Goal: Task Accomplishment & Management: Manage account settings

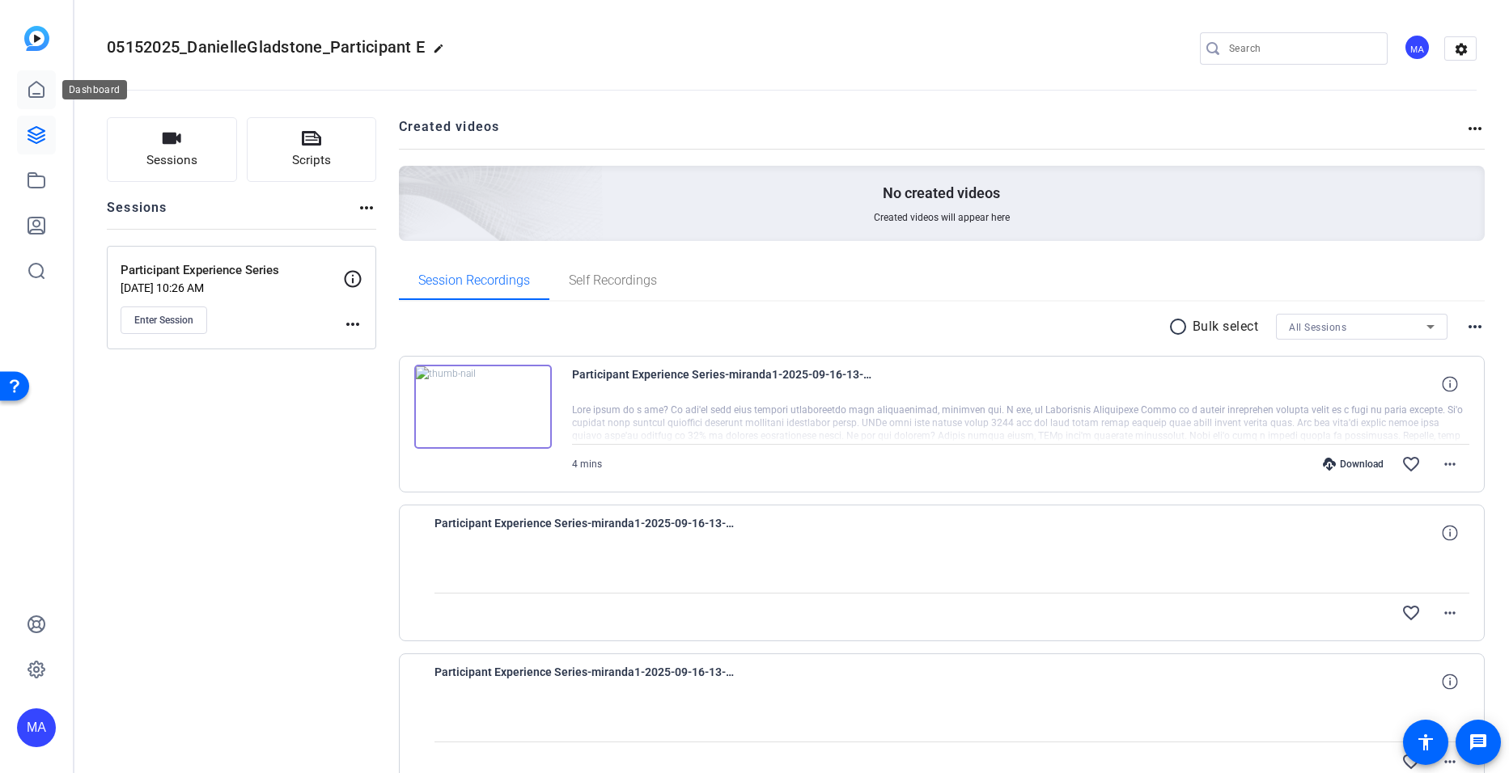
click at [38, 91] on icon at bounding box center [36, 89] width 19 height 19
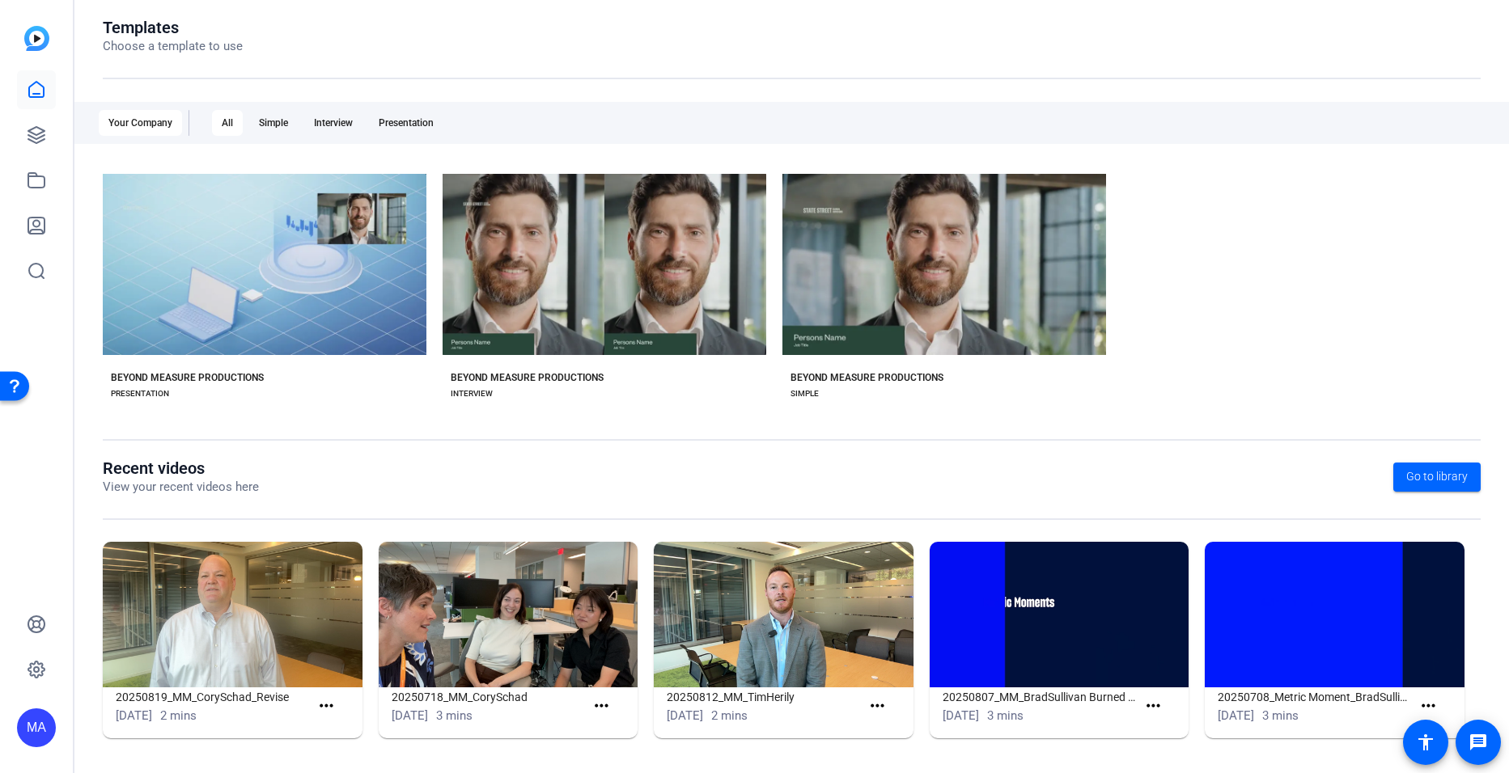
scroll to position [178, 0]
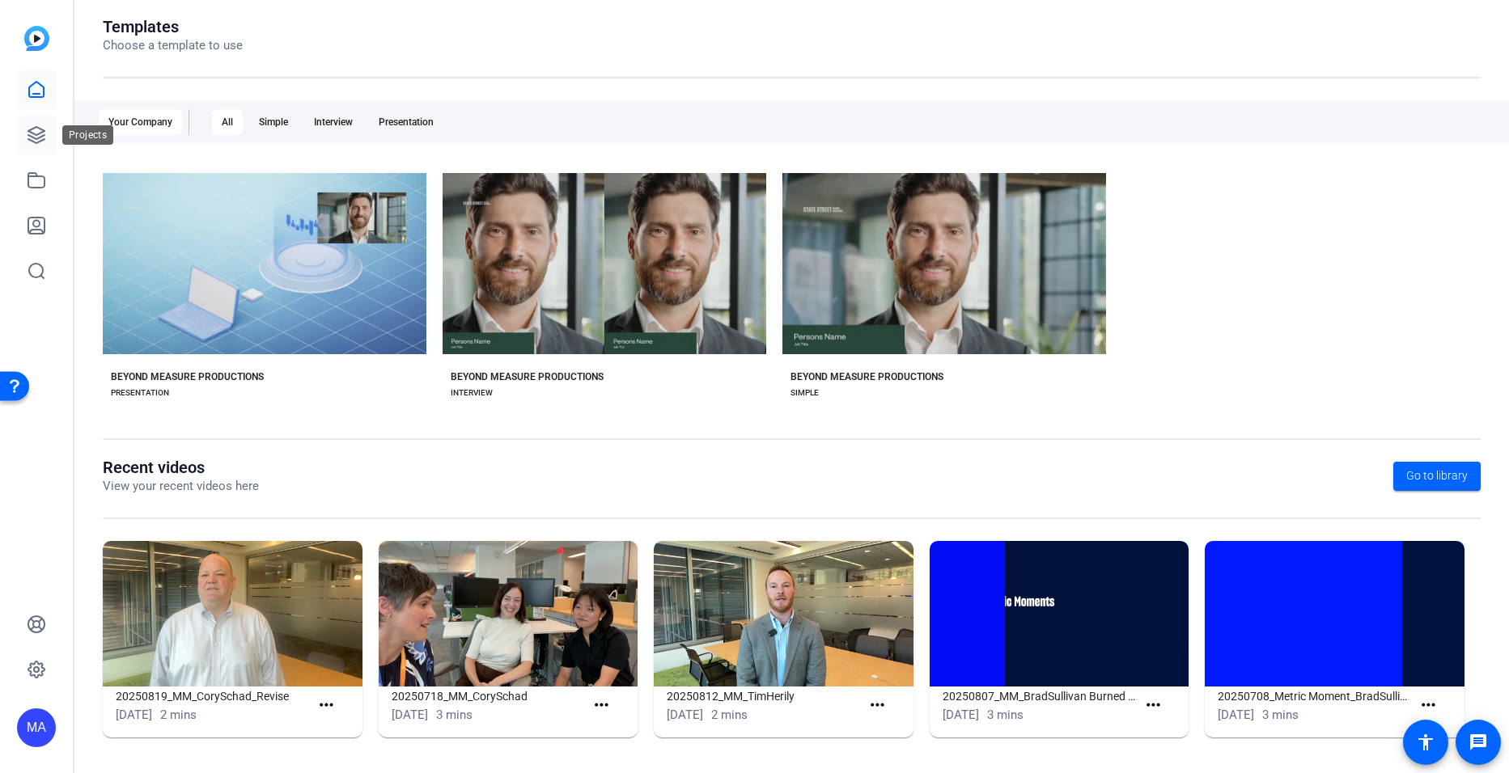
click at [35, 132] on icon at bounding box center [36, 134] width 19 height 19
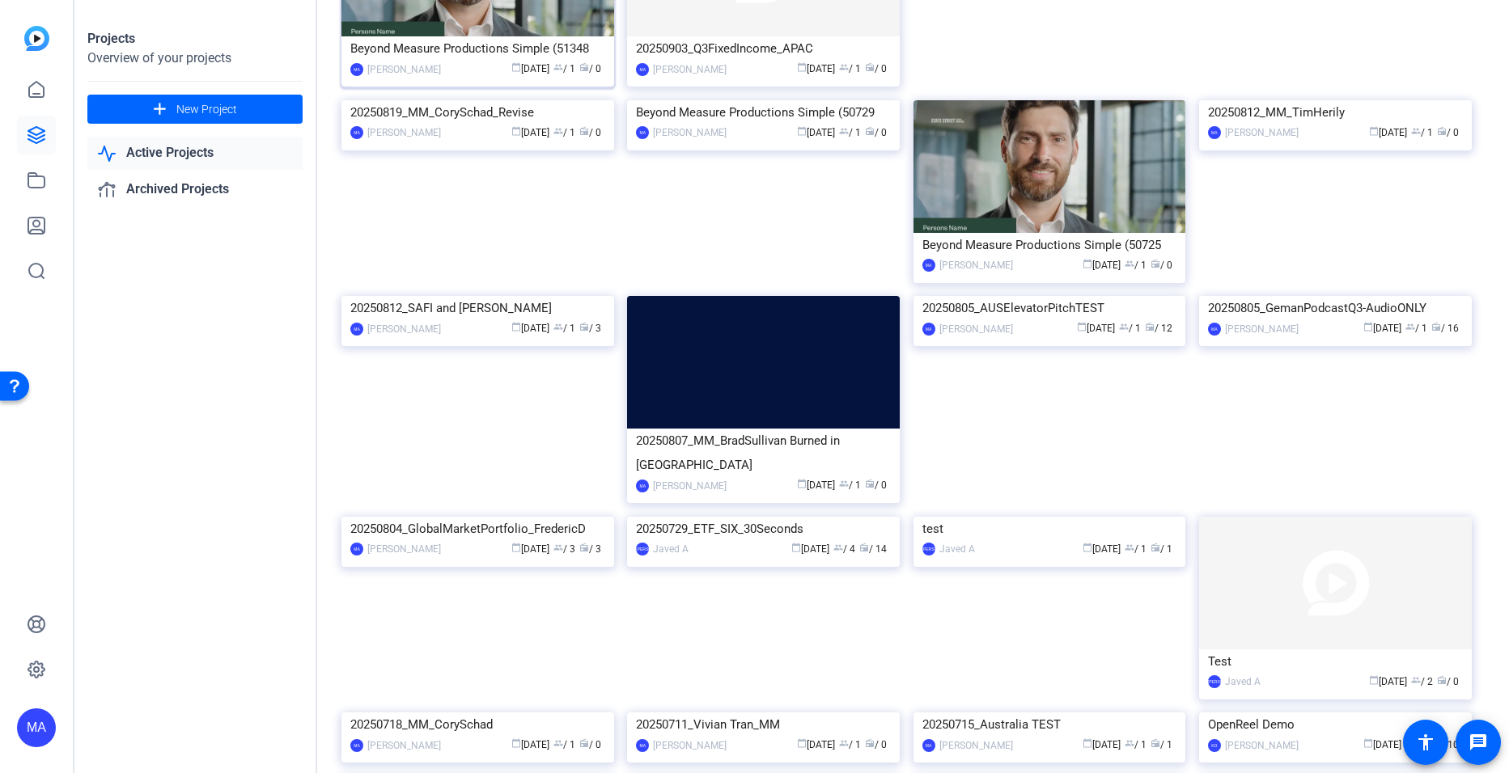
scroll to position [216, 0]
click at [1298, 124] on div "20250812_MM_TimHerily" at bounding box center [1335, 112] width 255 height 24
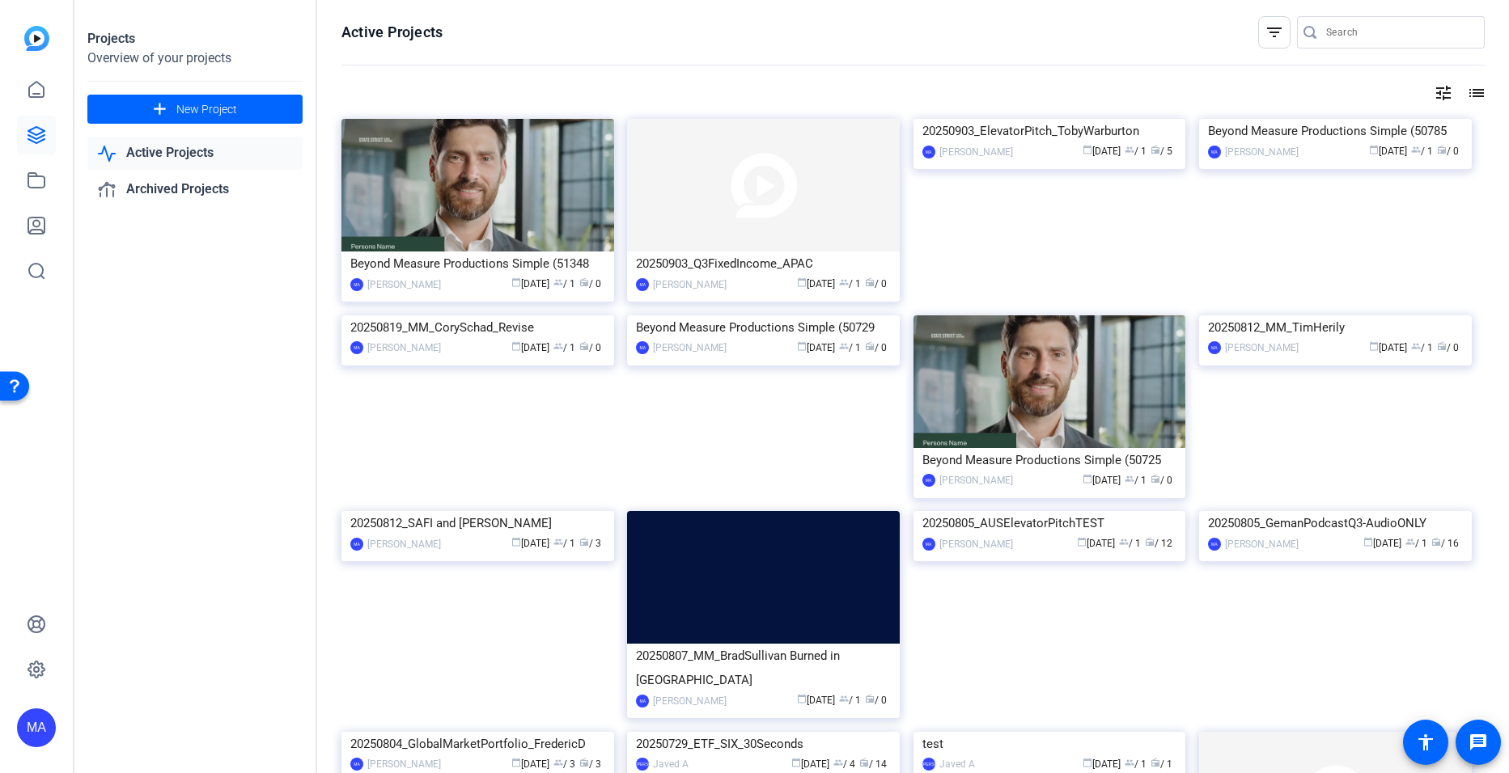
click at [1383, 38] on input "Search" at bounding box center [1399, 32] width 146 height 19
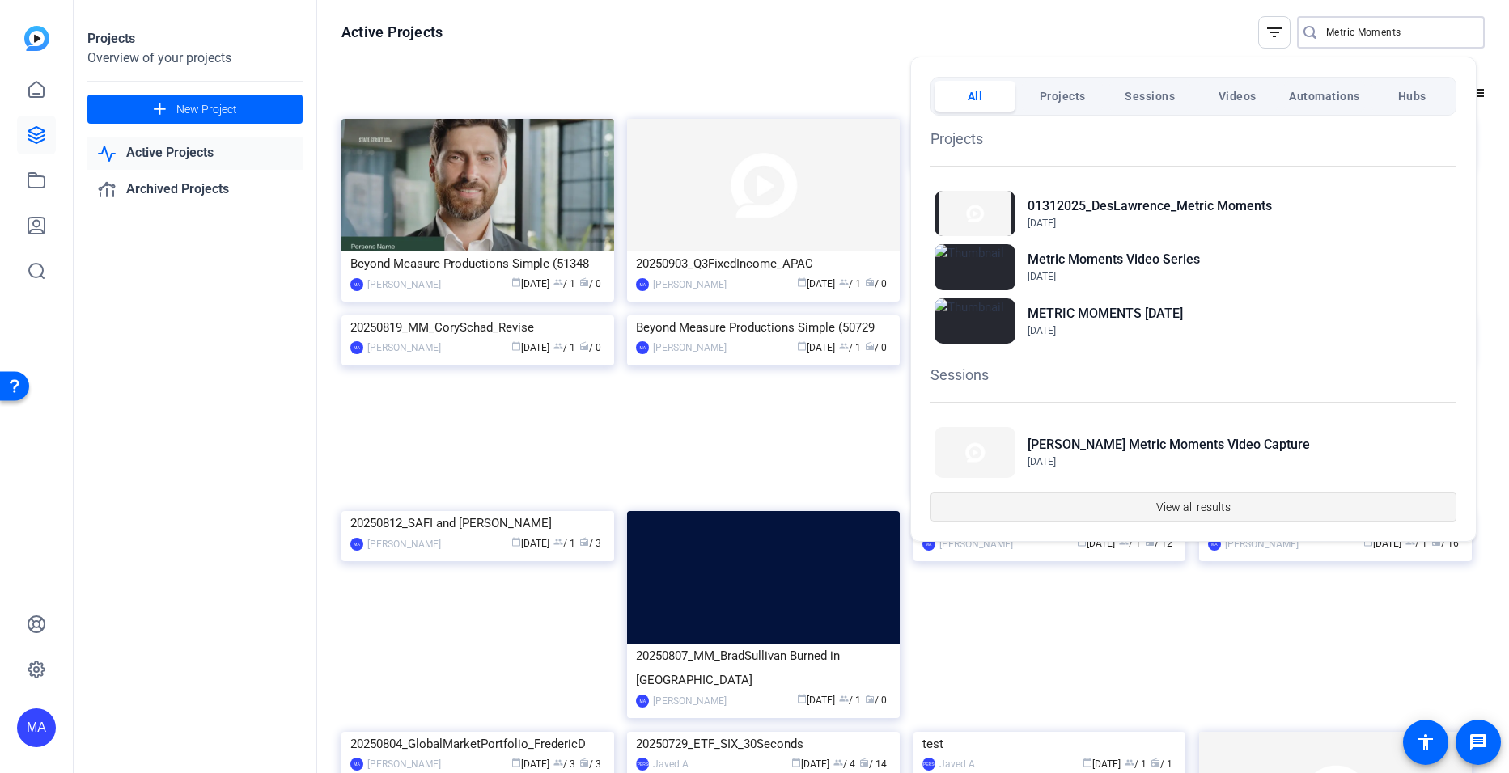
type input "Metric Moments"
click at [1135, 509] on span "button" at bounding box center [1193, 507] width 524 height 39
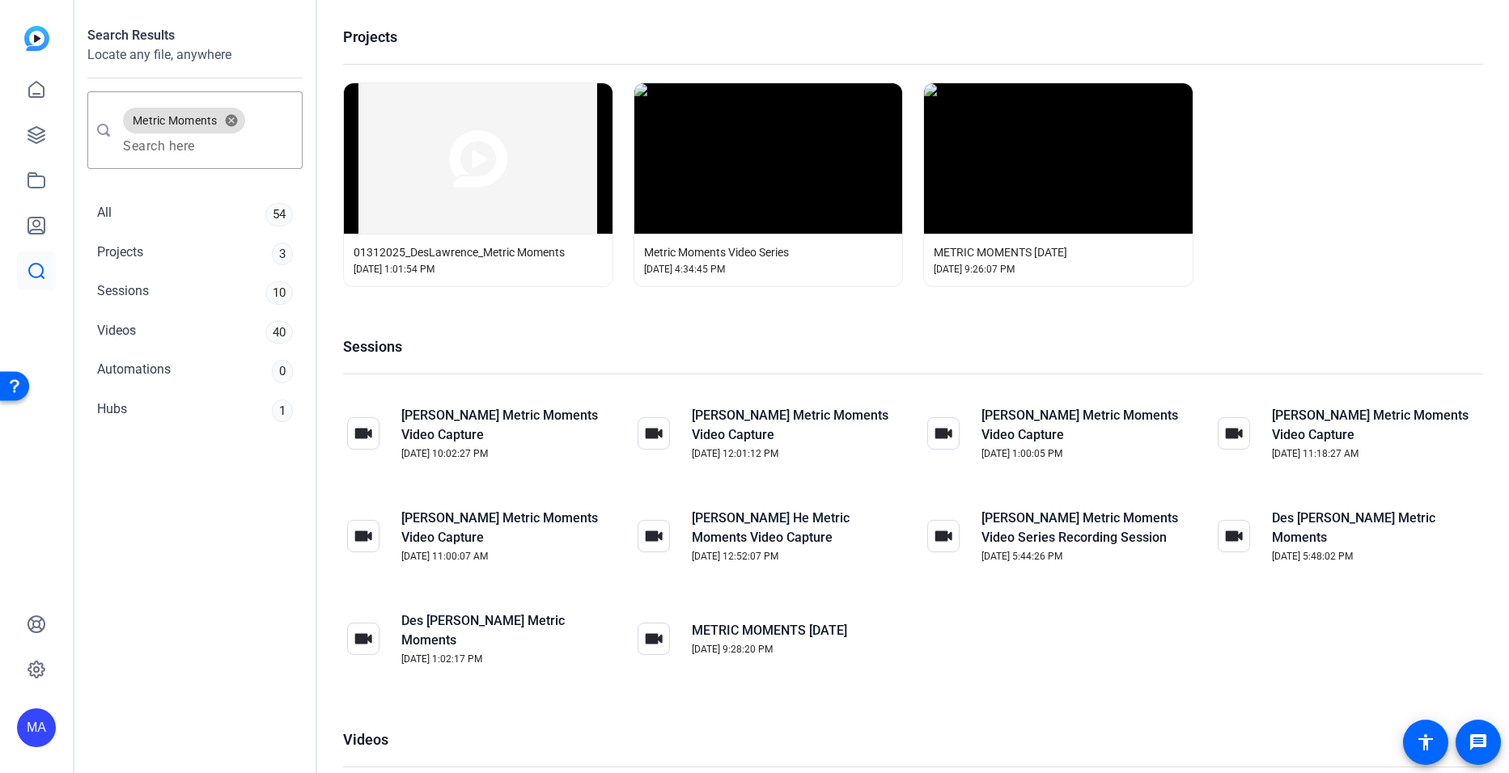
click at [690, 251] on span "Metric Moments Video Series" at bounding box center [716, 252] width 145 height 16
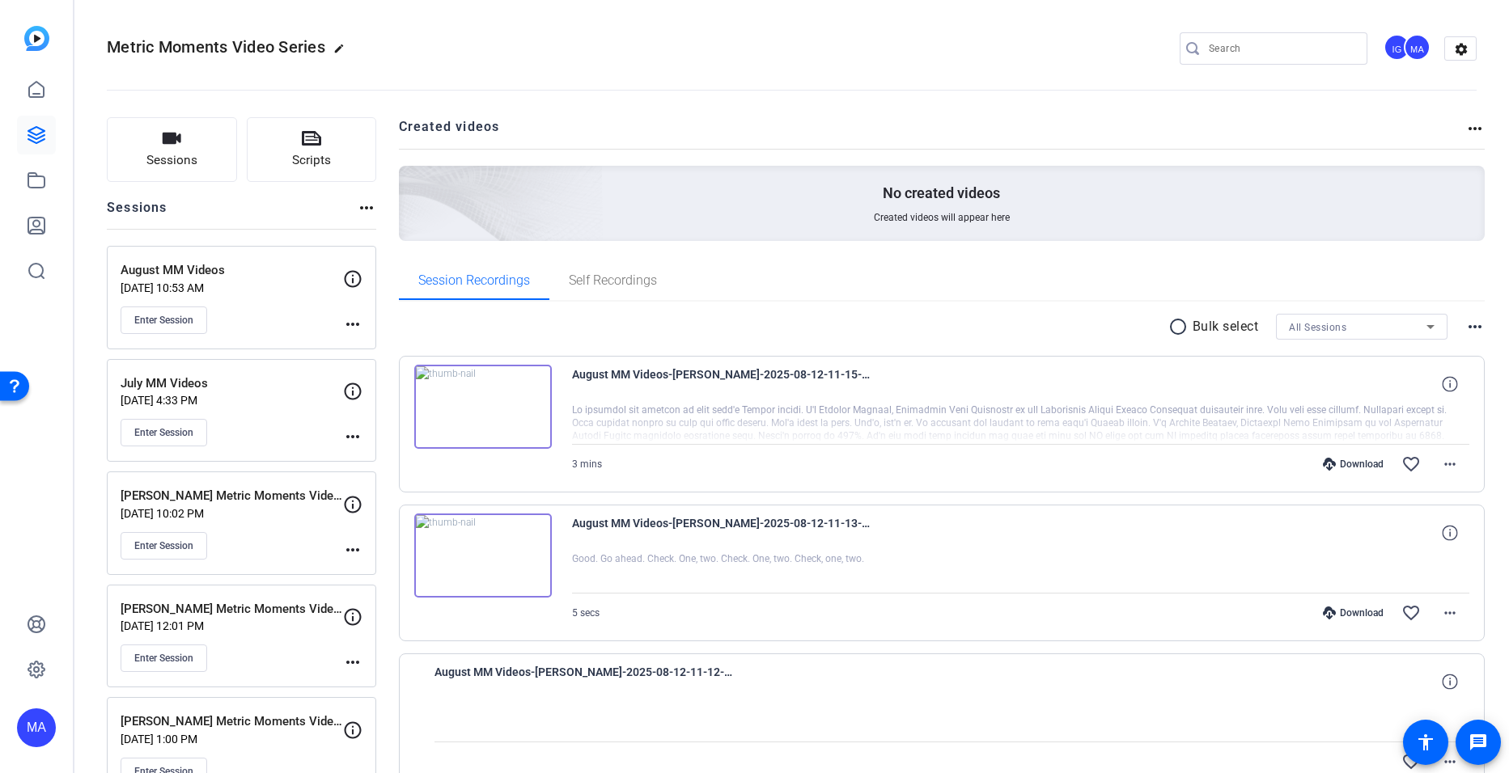
click at [1389, 52] on div "IG" at bounding box center [1396, 47] width 27 height 27
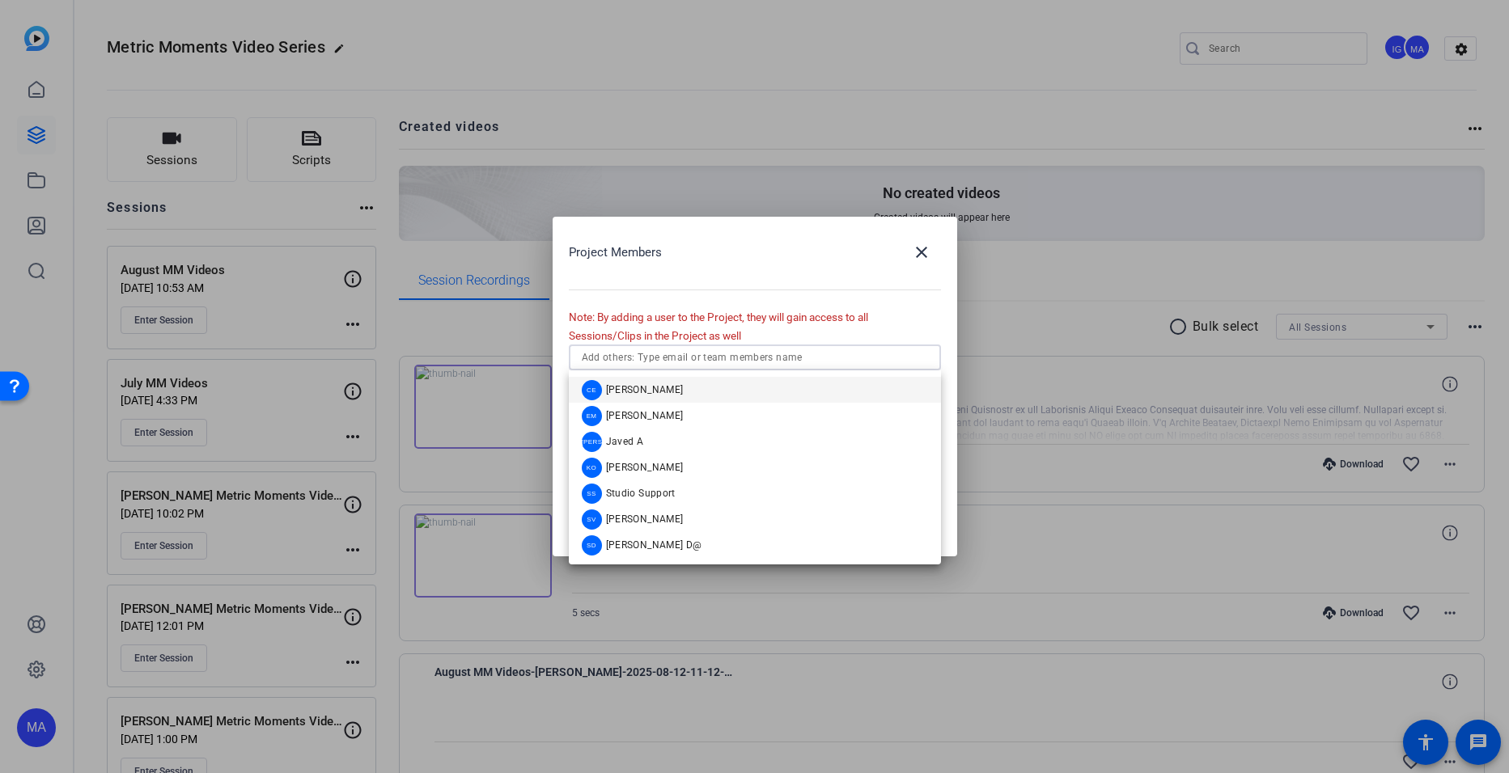
click at [753, 365] on input "text" at bounding box center [755, 357] width 346 height 19
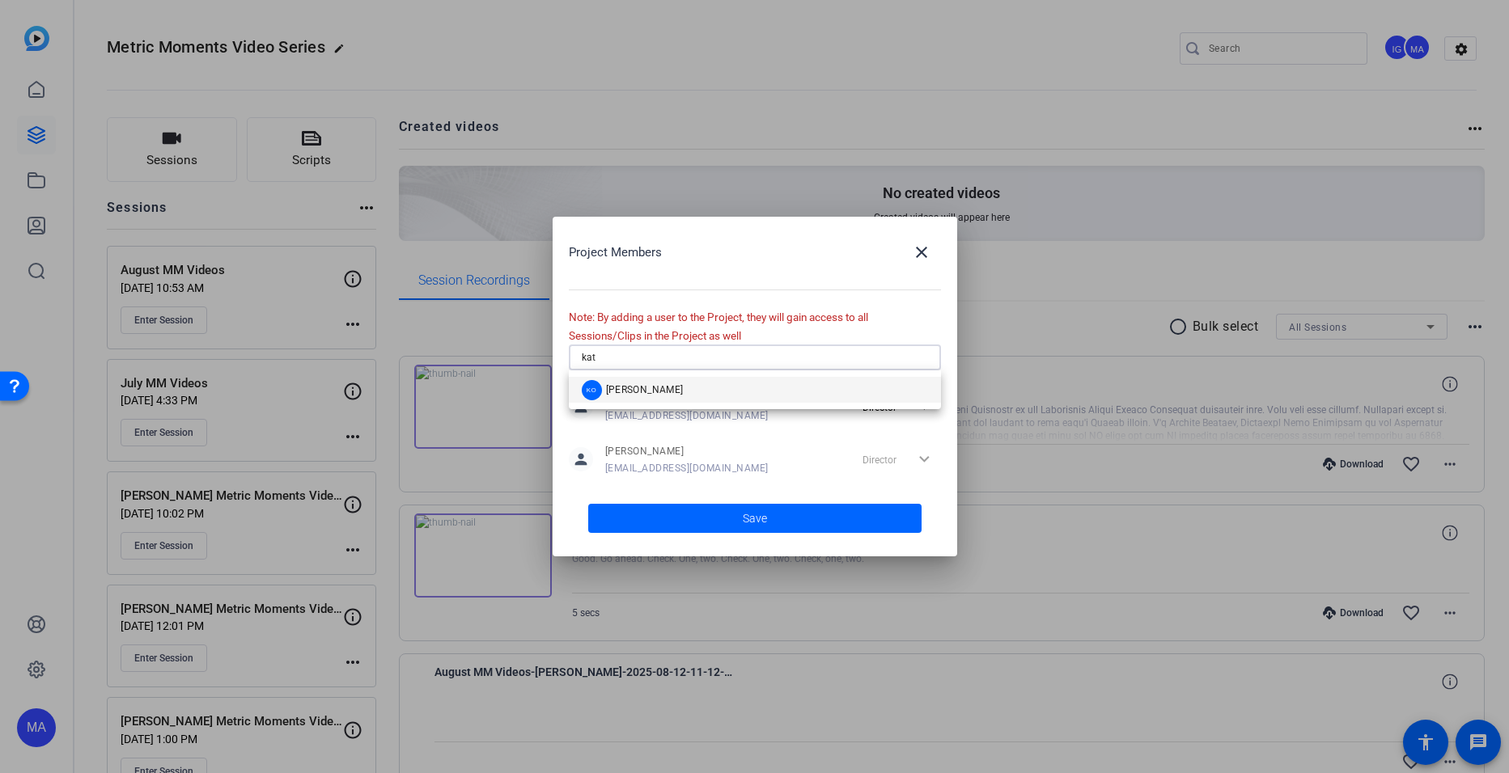
type input "kat"
click at [659, 387] on span "[PERSON_NAME]" at bounding box center [645, 389] width 78 height 13
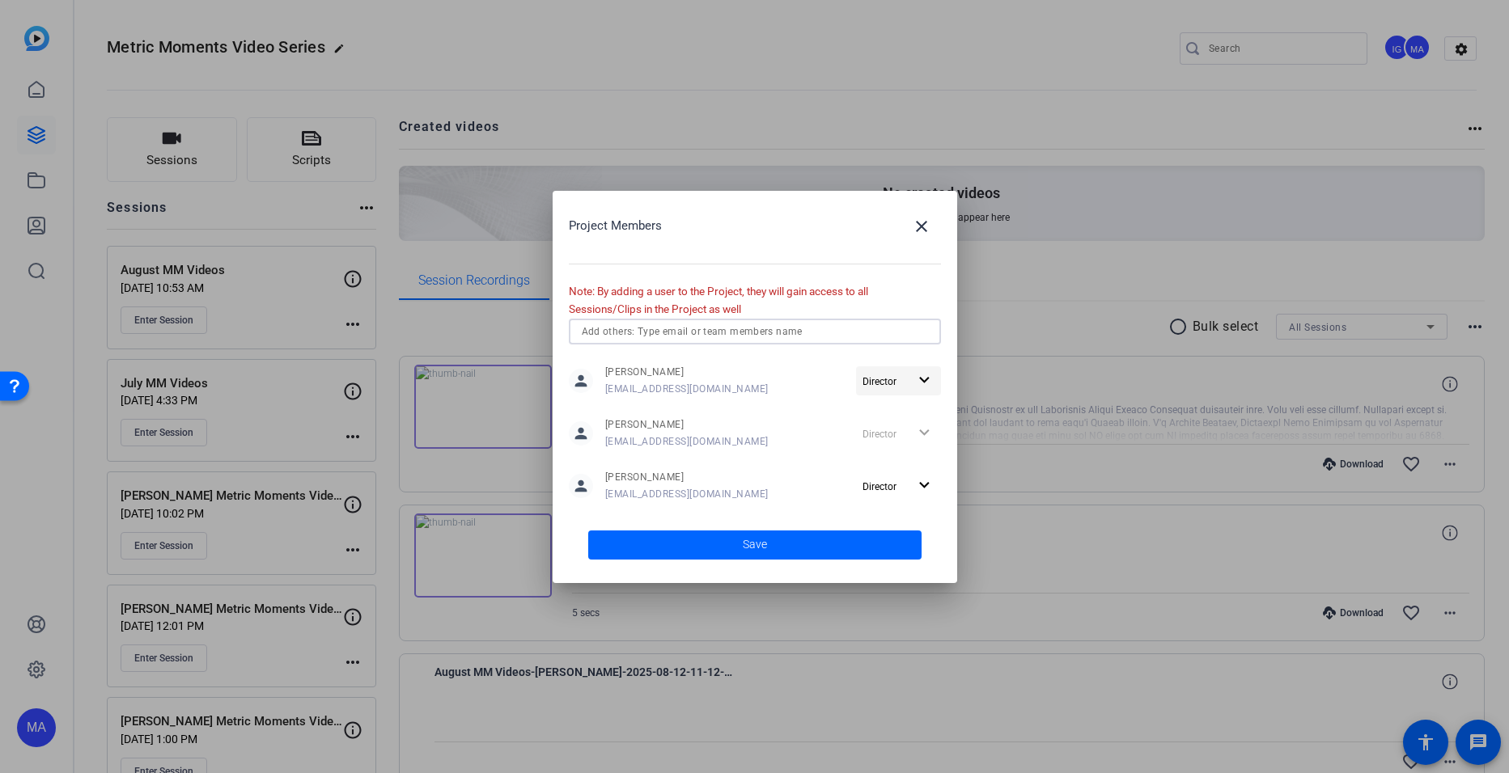
click at [922, 383] on mat-icon "expand_more" at bounding box center [924, 381] width 20 height 20
click at [906, 443] on span "Remove User" at bounding box center [899, 442] width 60 height 11
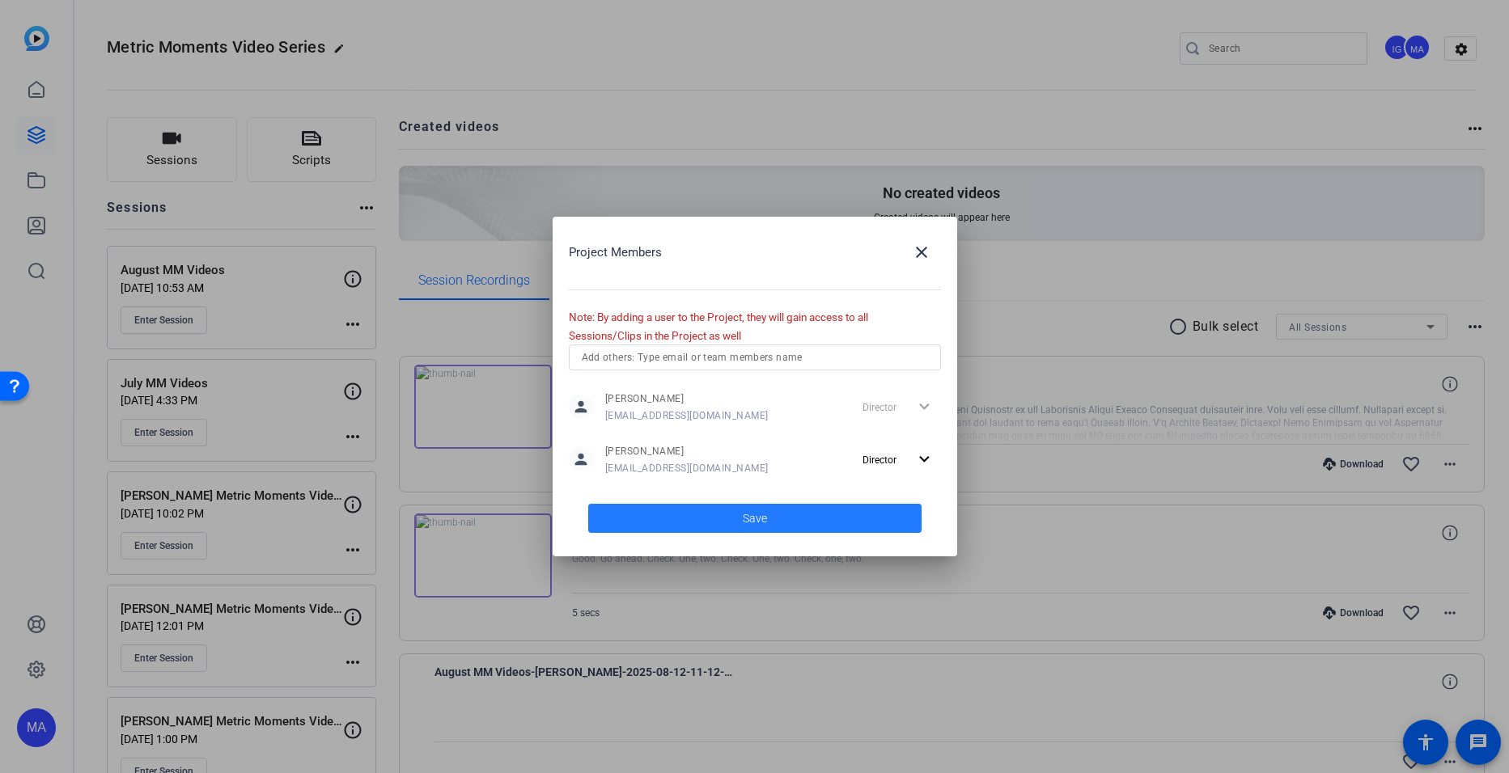
click at [728, 523] on span at bounding box center [754, 518] width 333 height 39
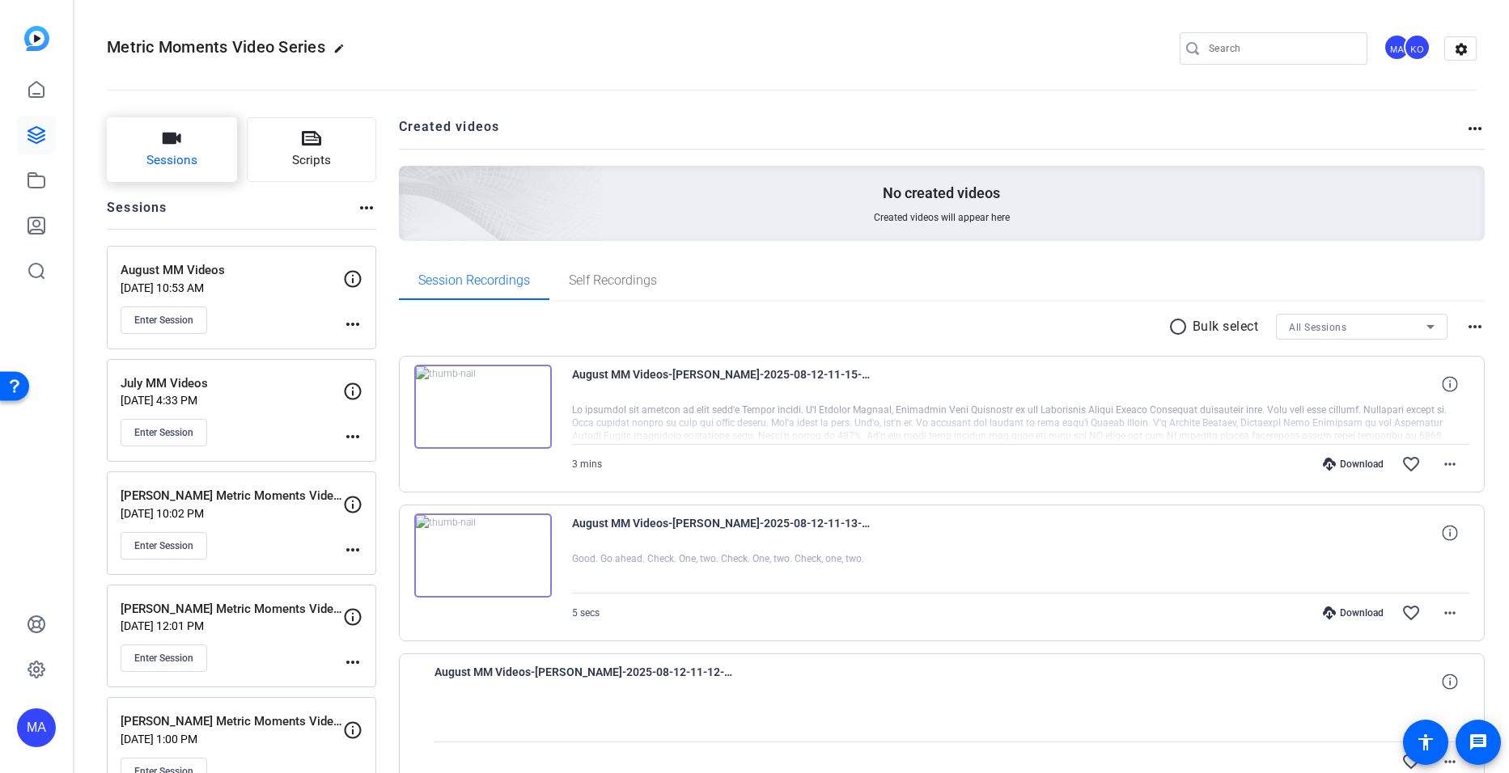
click at [171, 139] on icon "button" at bounding box center [172, 138] width 19 height 11
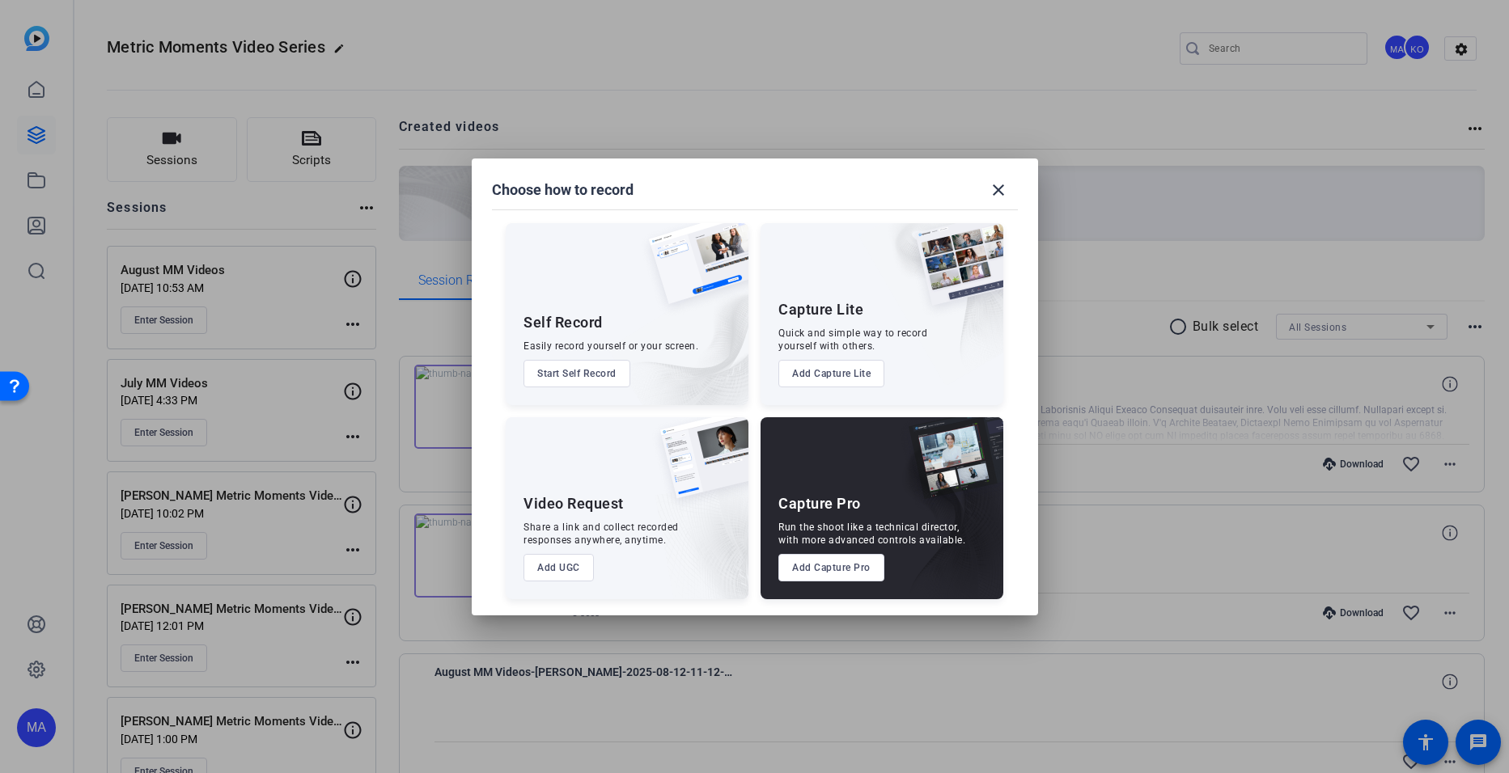
click at [809, 570] on button "Add Capture Pro" at bounding box center [831, 568] width 106 height 28
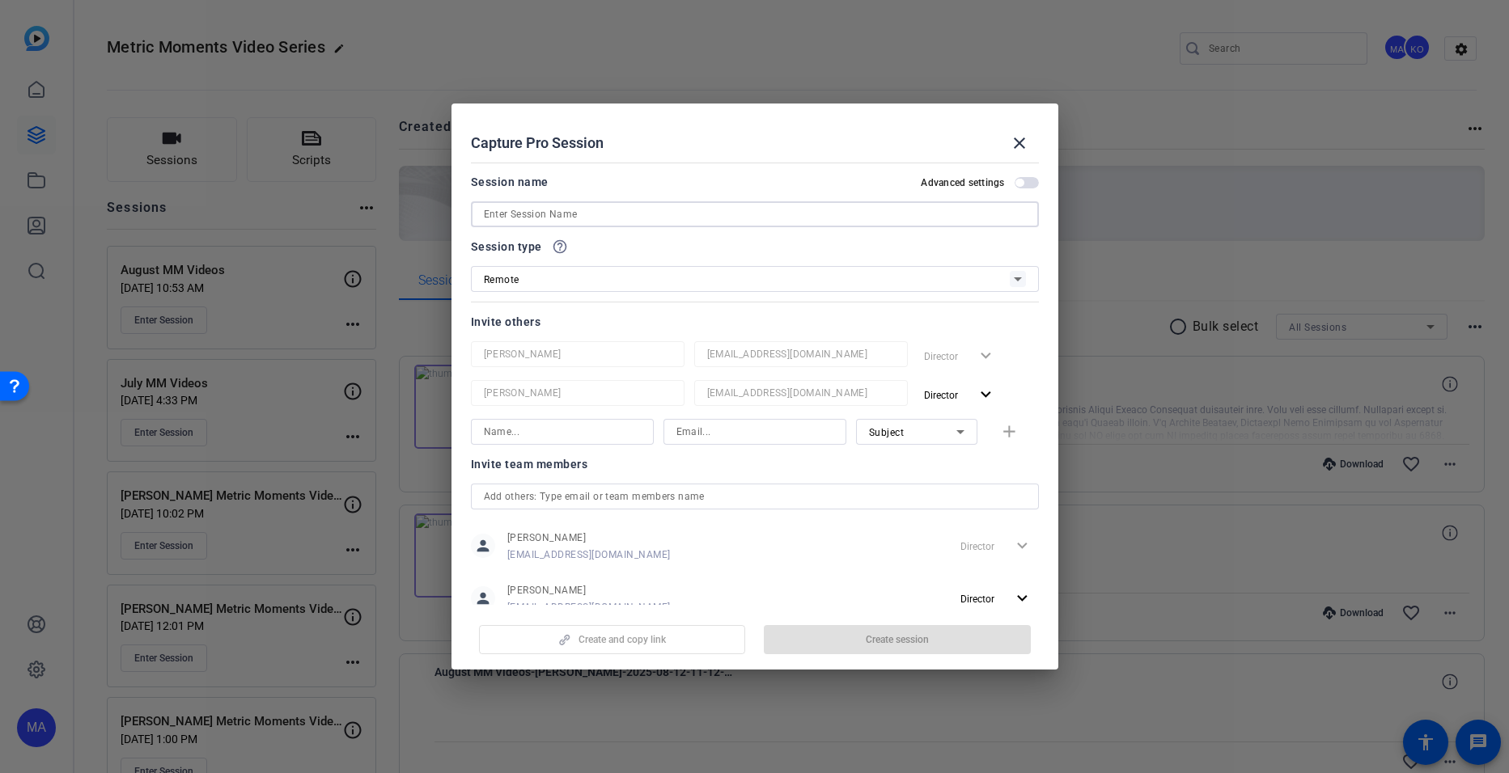
click at [571, 211] on input at bounding box center [755, 214] width 542 height 19
type input "September MM Videos"
click at [831, 645] on span "button" at bounding box center [897, 639] width 267 height 39
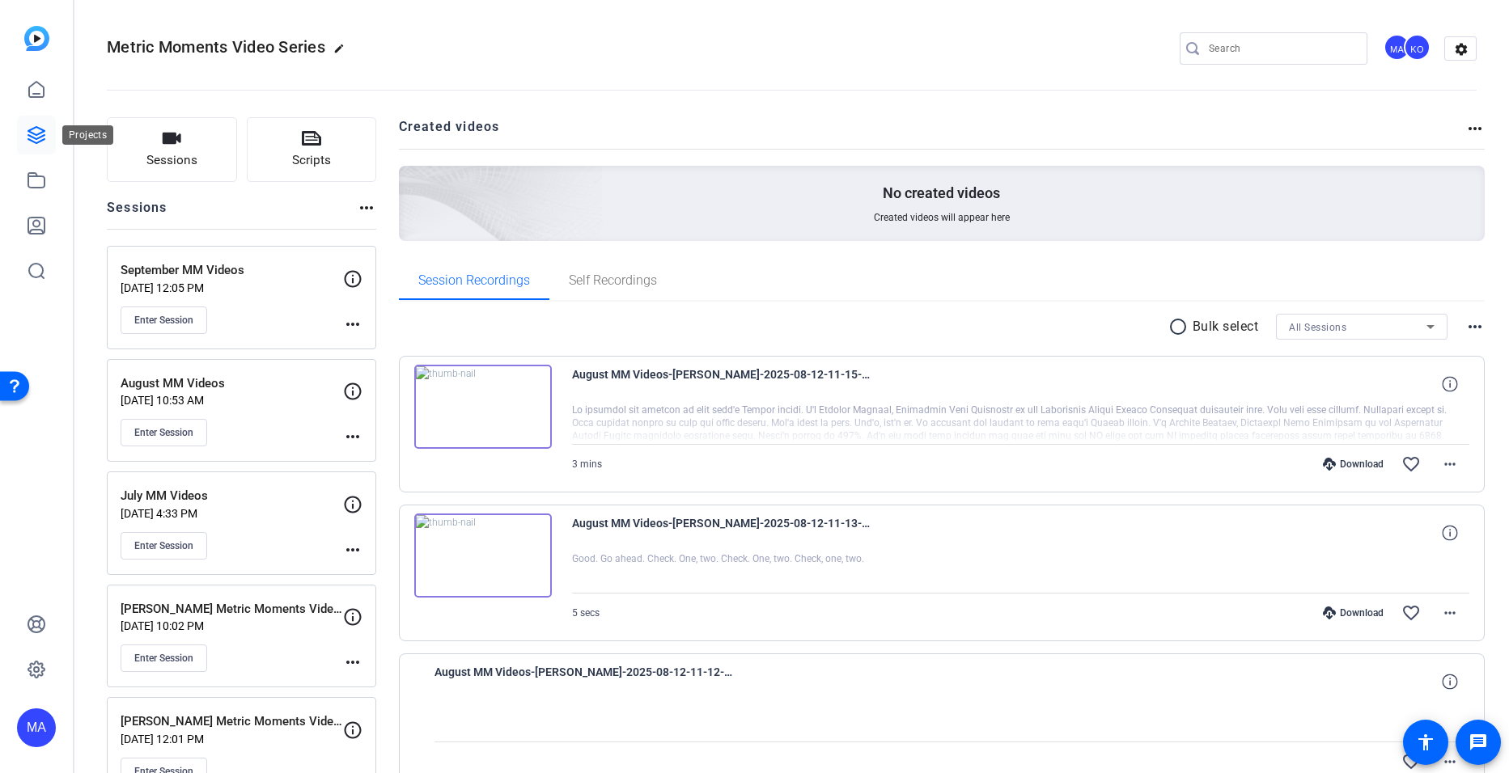
click at [41, 129] on icon at bounding box center [36, 135] width 16 height 16
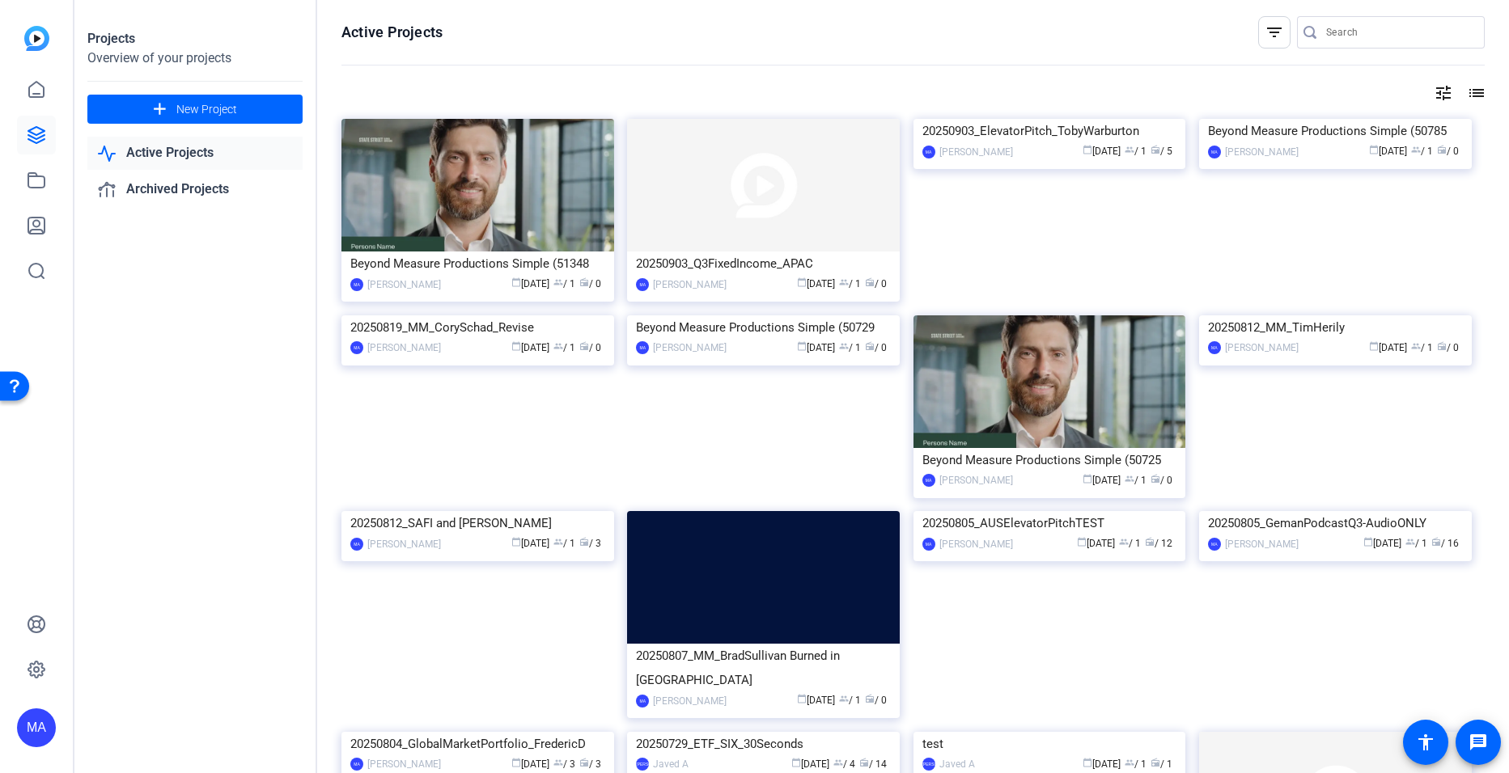
click at [1366, 27] on input "Search" at bounding box center [1399, 32] width 146 height 19
type input "G"
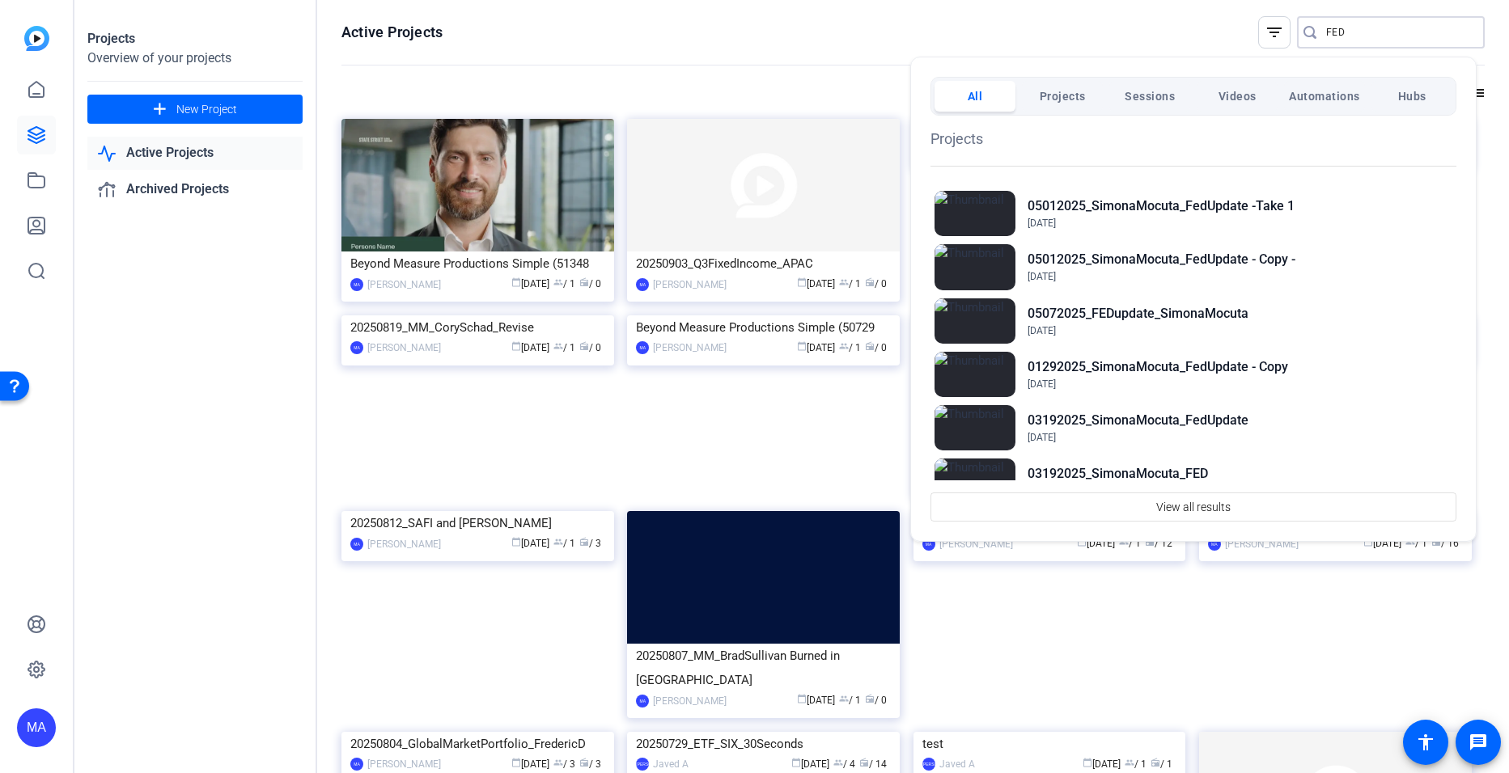
type input "FED"
click at [192, 108] on div at bounding box center [754, 386] width 1509 height 773
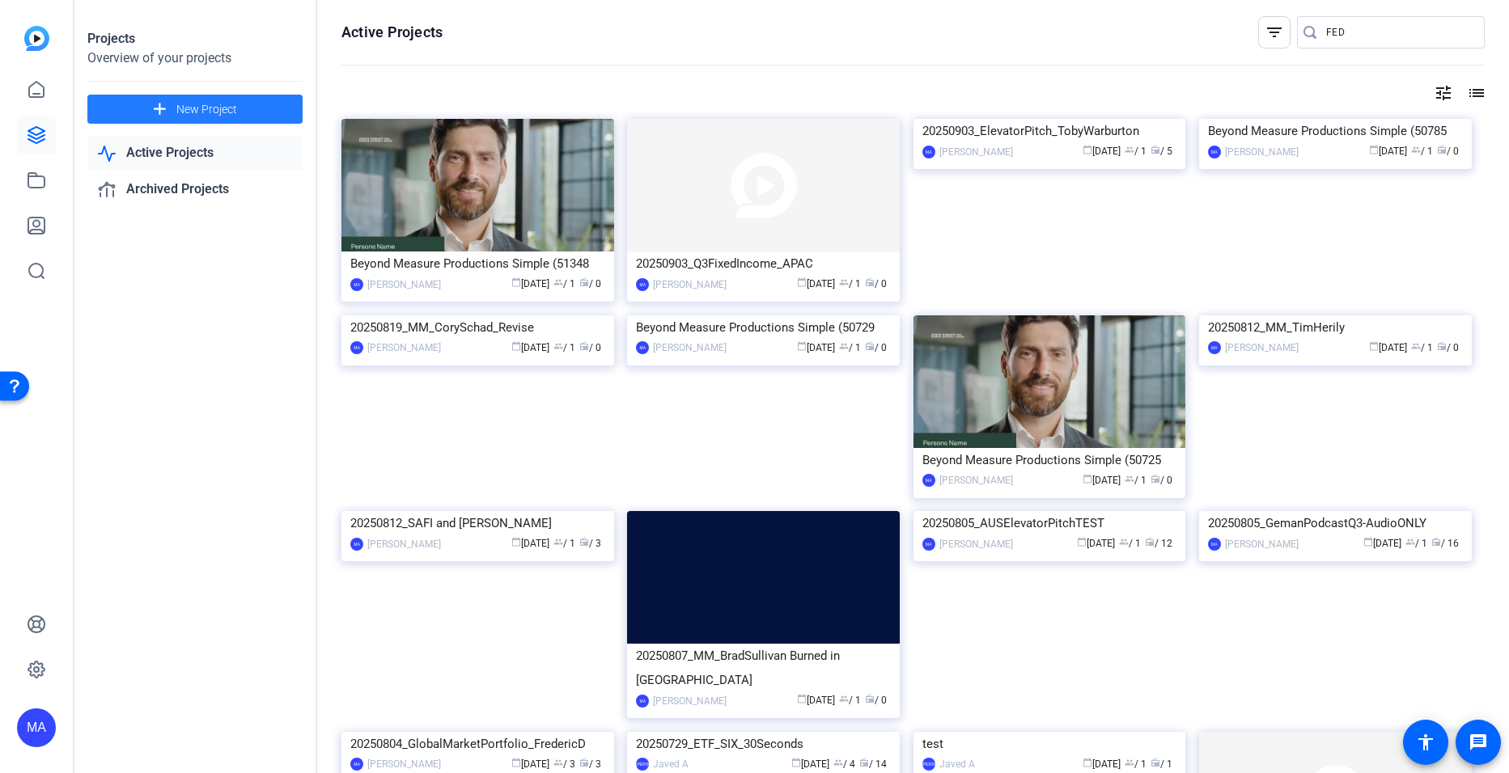
click at [209, 107] on span "New Project" at bounding box center [206, 109] width 61 height 17
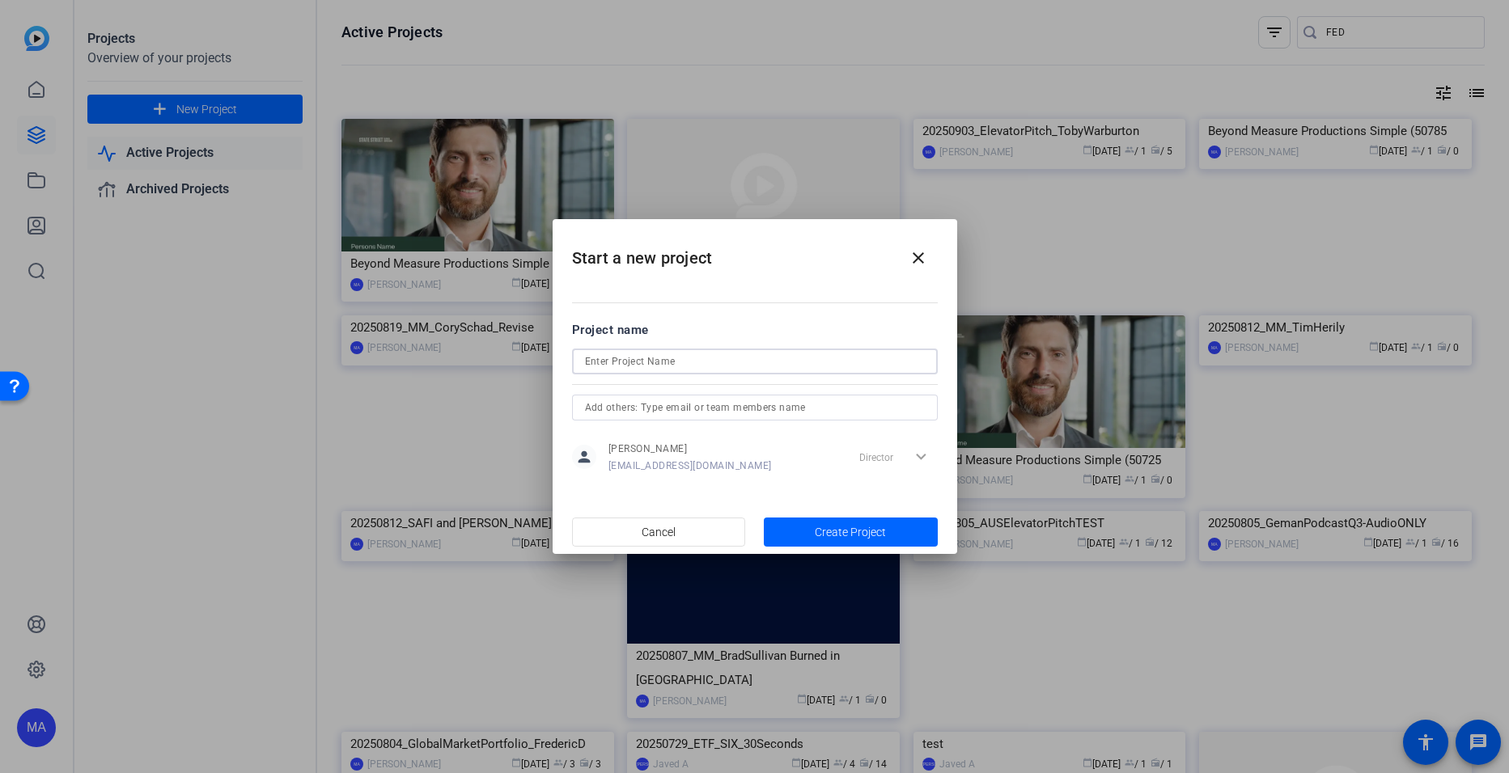
click at [598, 362] on input at bounding box center [755, 361] width 340 height 19
type input "FEDUpdates_SimonaMocuta"
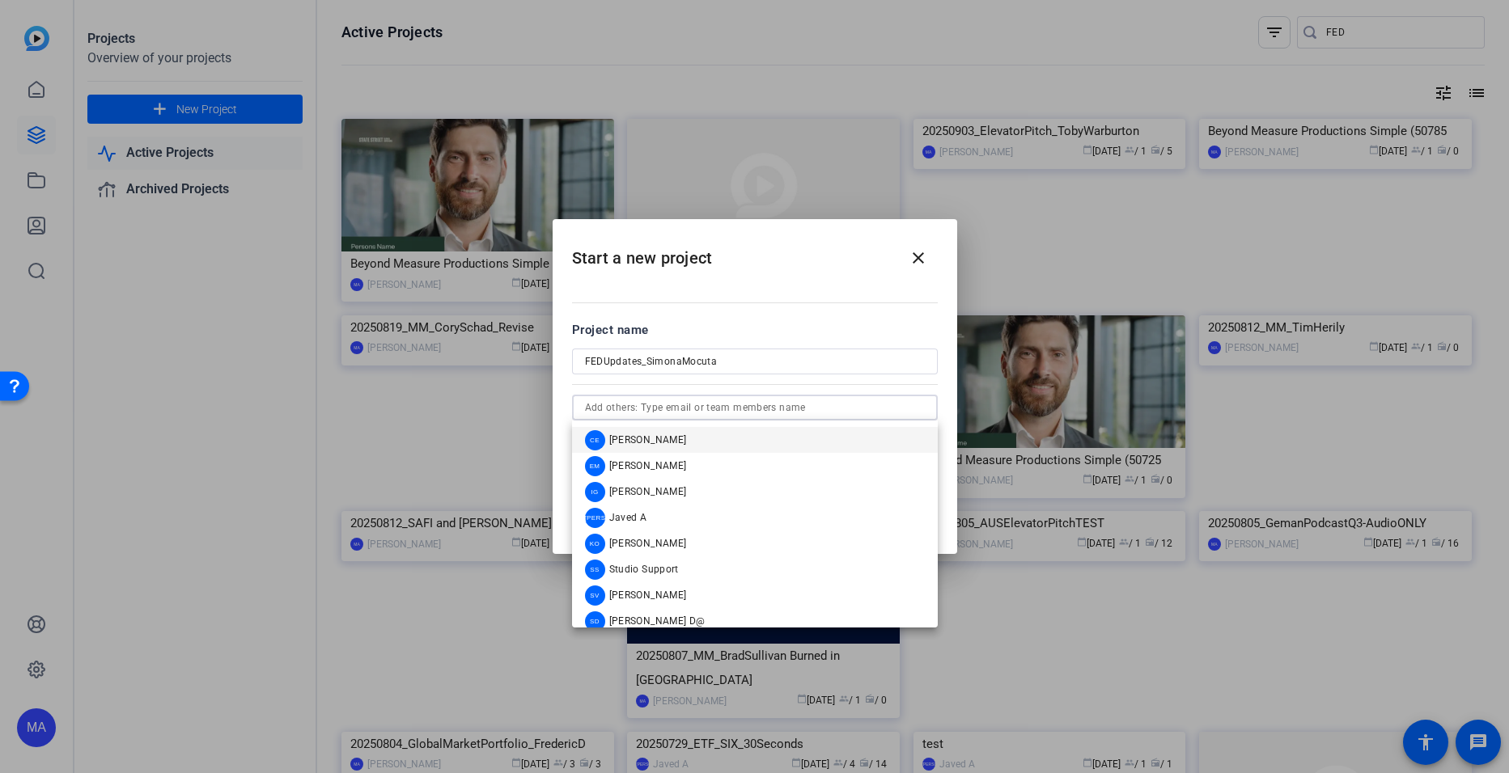
click at [617, 403] on input "text" at bounding box center [755, 407] width 340 height 19
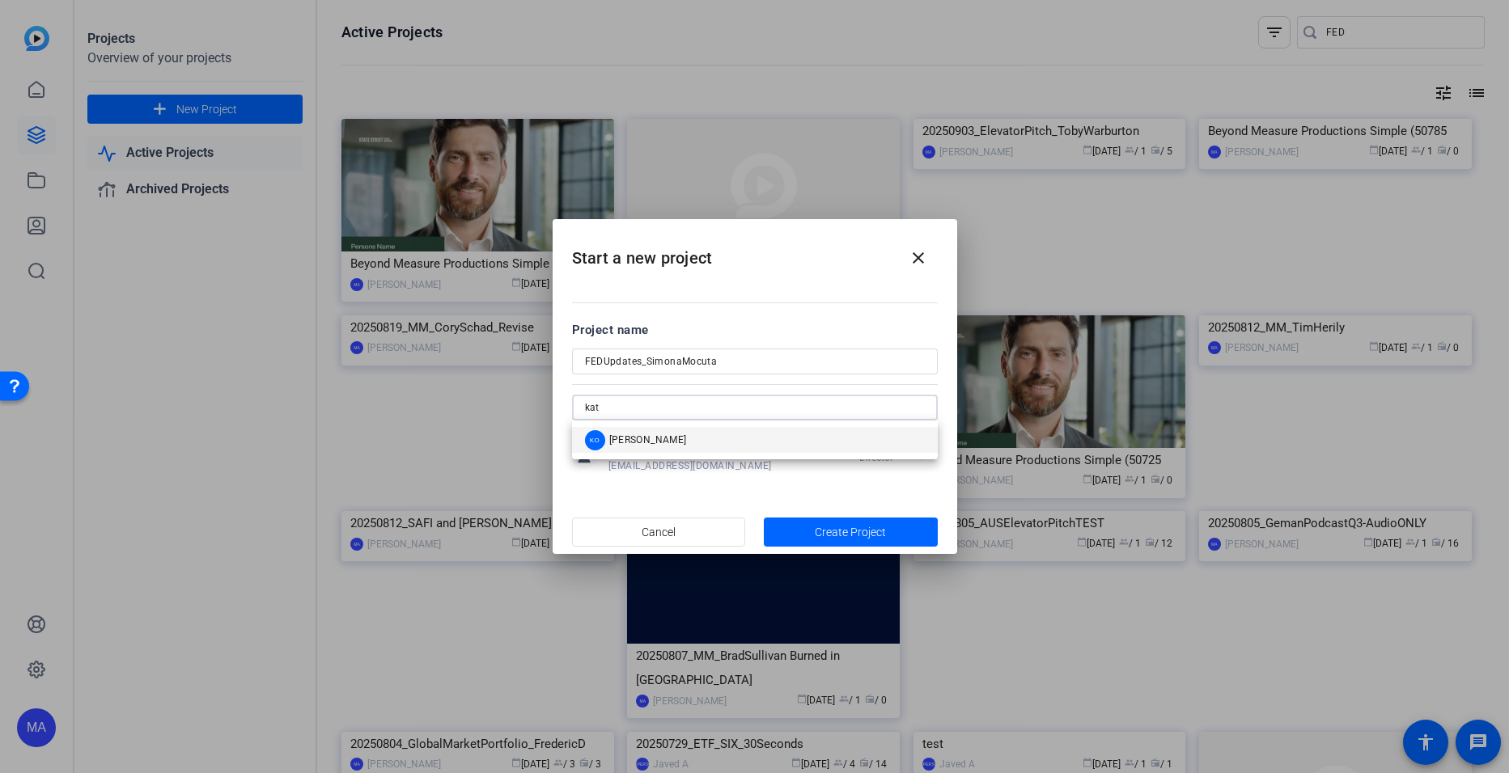
type input "kat"
click at [643, 444] on span "[PERSON_NAME]" at bounding box center [648, 440] width 78 height 13
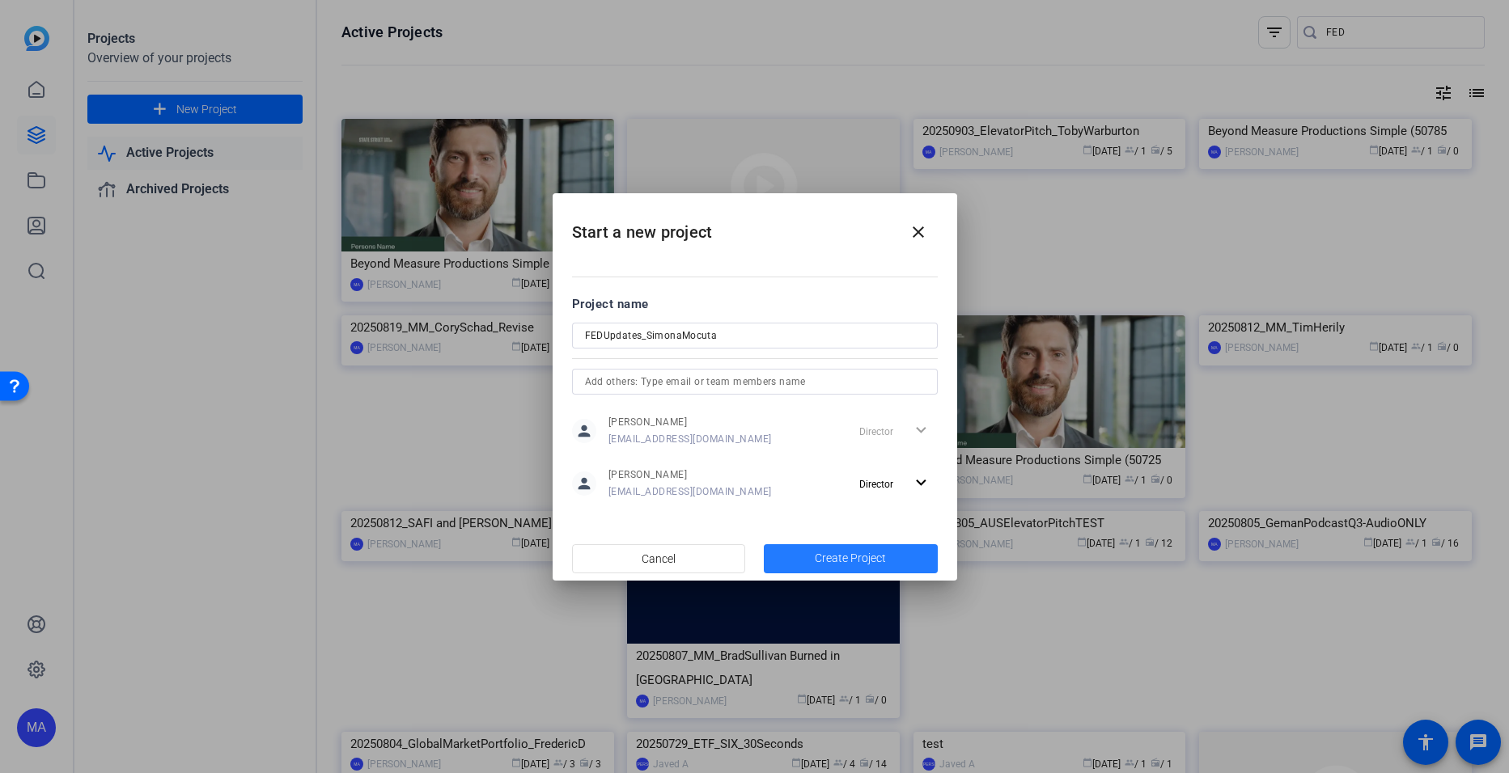
click at [814, 553] on span "button" at bounding box center [851, 559] width 174 height 39
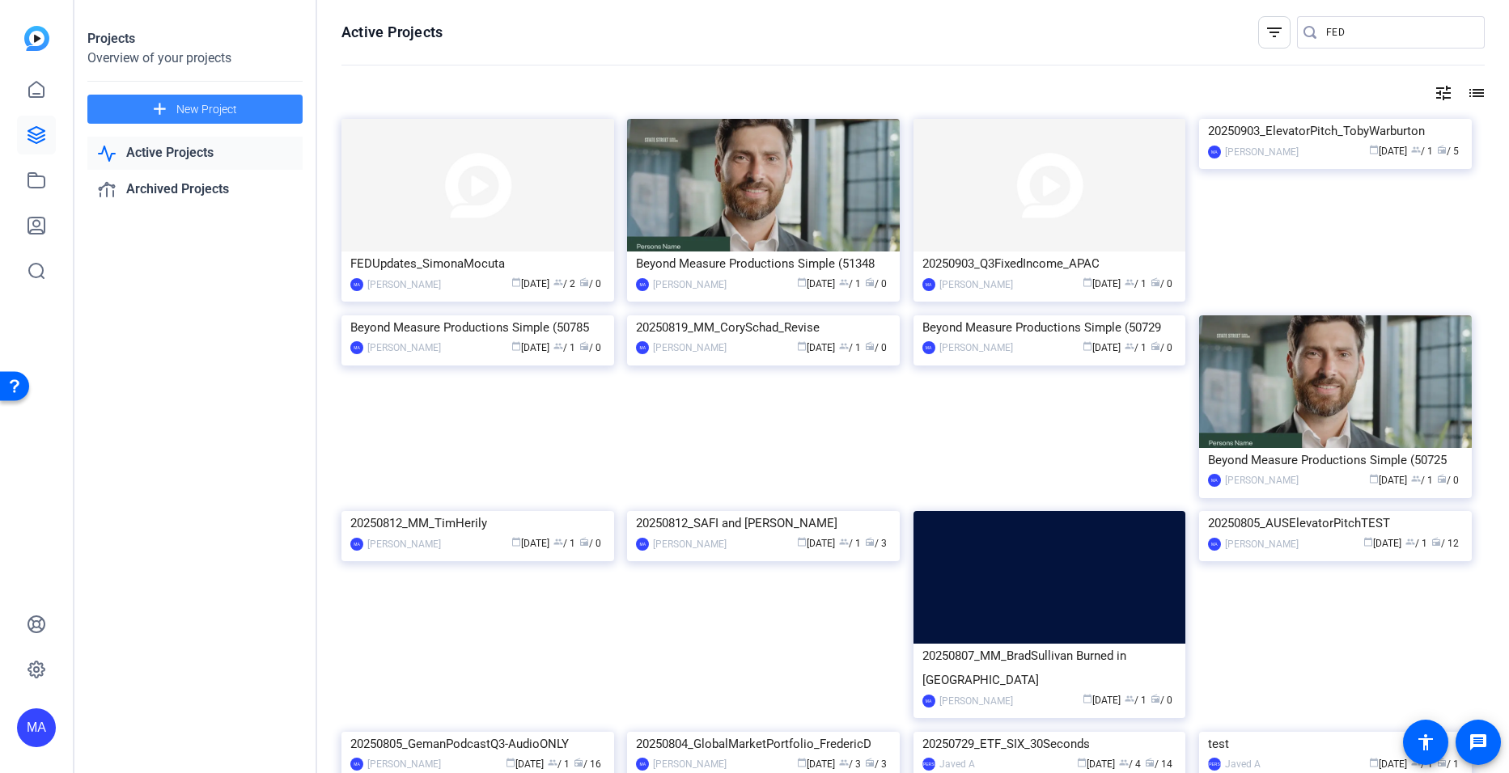
click at [186, 112] on span "New Project" at bounding box center [206, 109] width 61 height 17
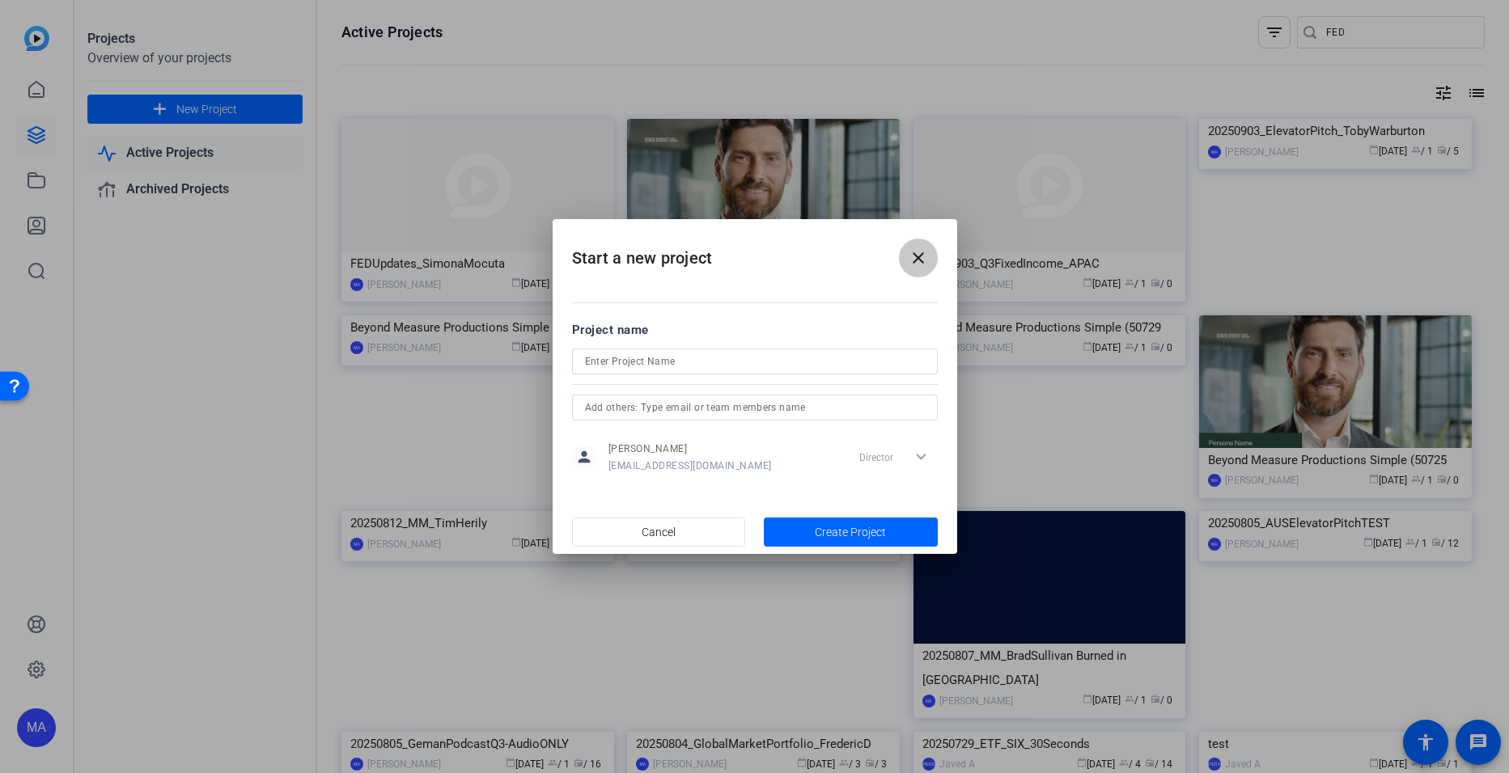
click at [925, 267] on mat-icon "close" at bounding box center [917, 257] width 19 height 19
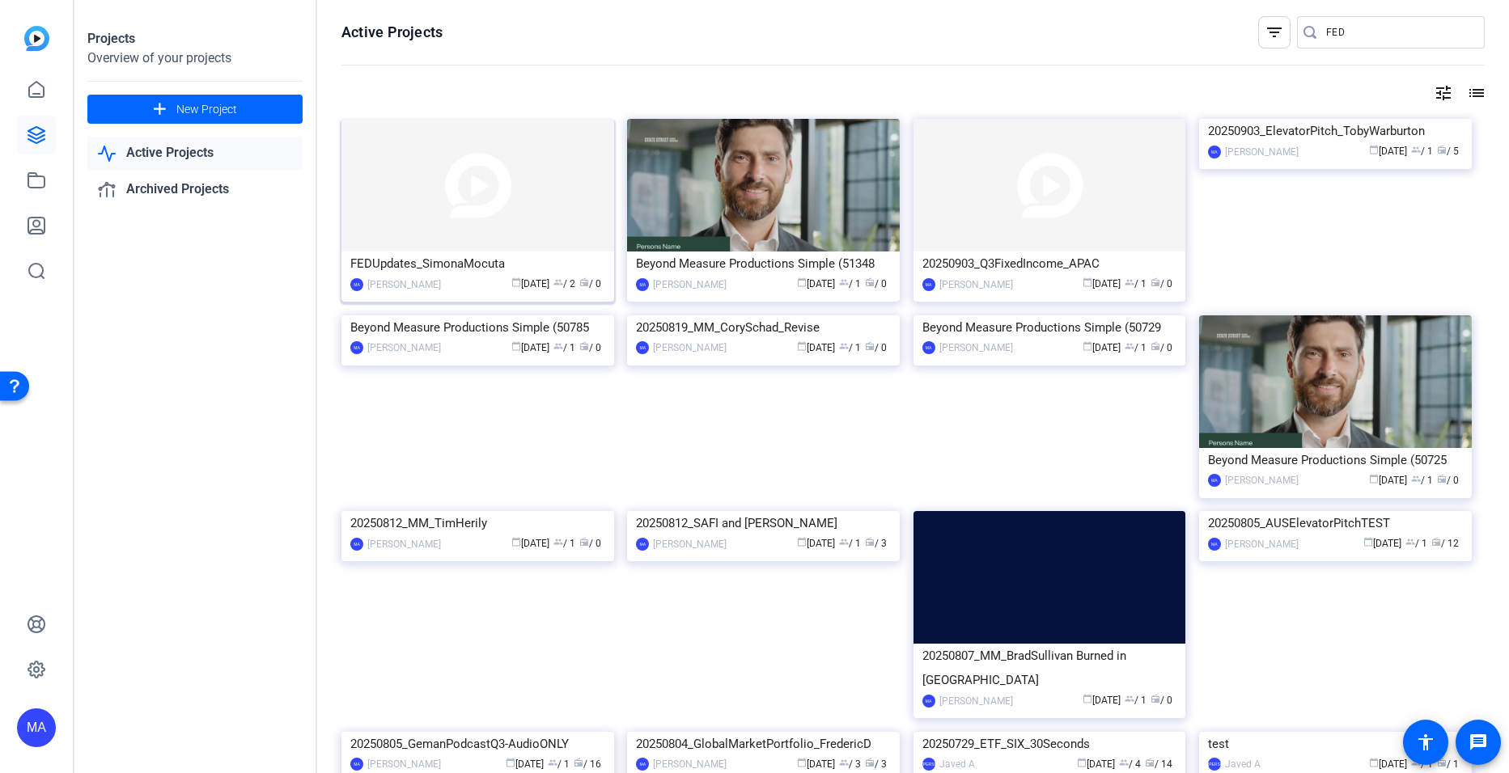
click at [434, 265] on div "FEDUpdates_SimonaMocuta" at bounding box center [477, 264] width 255 height 24
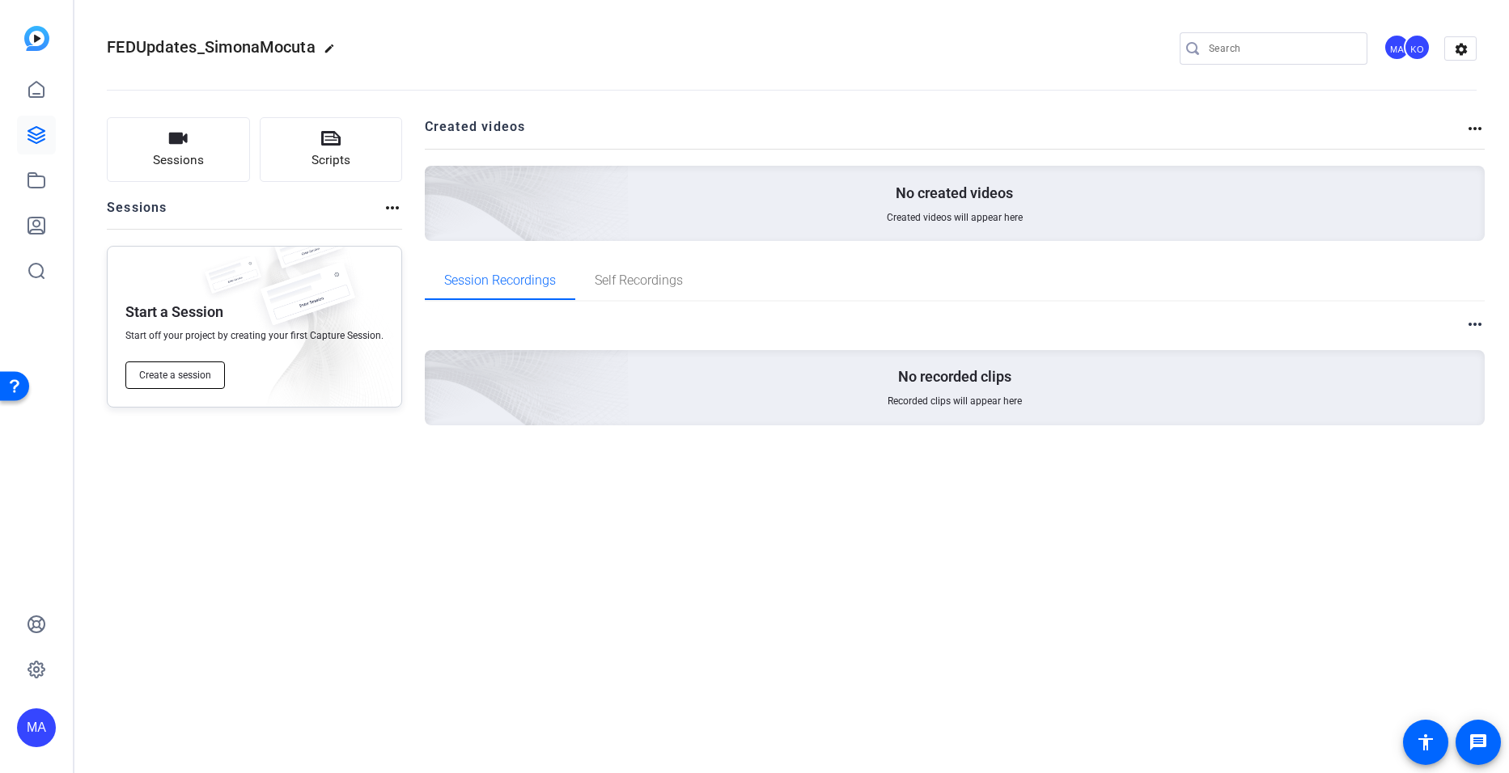
click at [159, 370] on span "Create a session" at bounding box center [175, 375] width 72 height 13
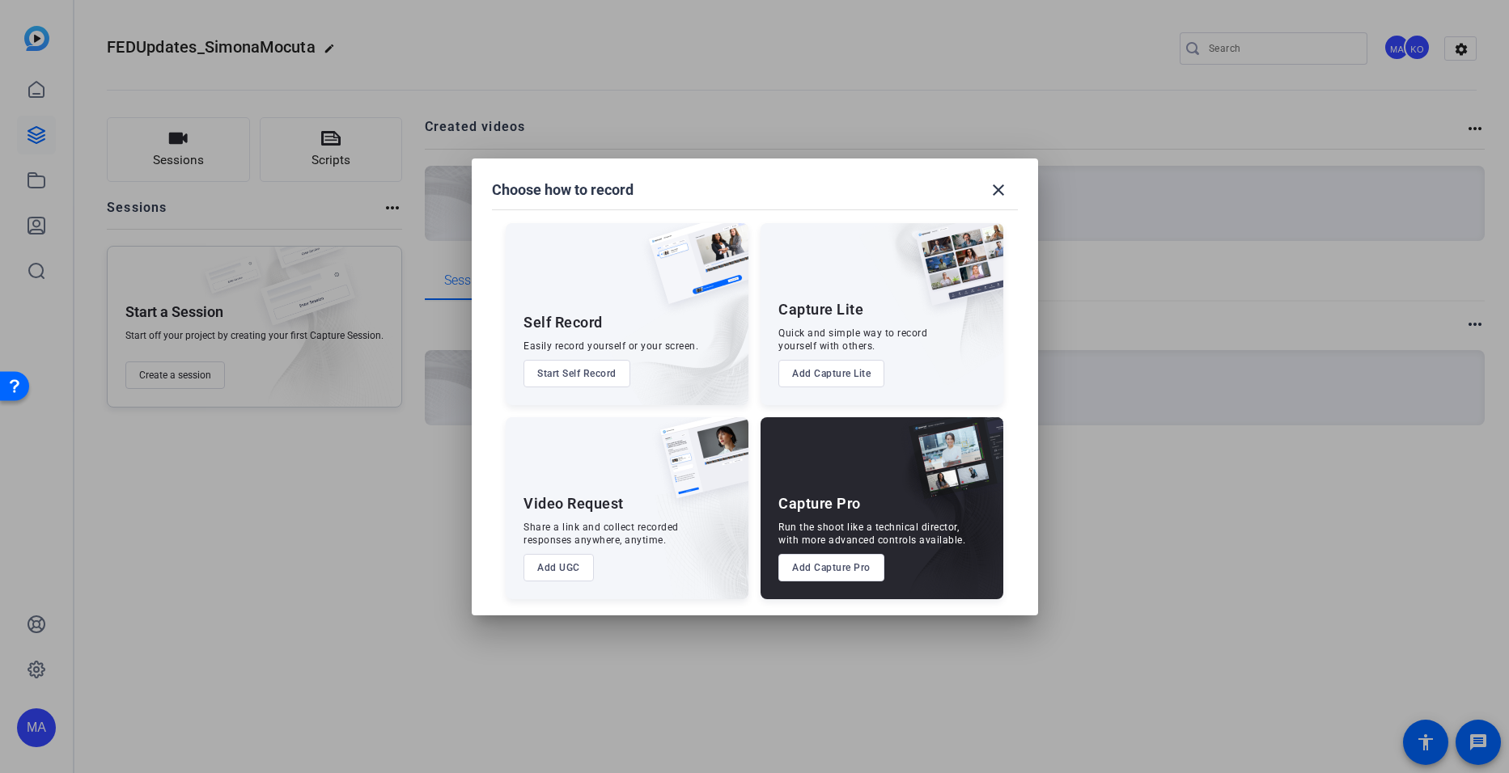
click at [835, 573] on button "Add Capture Pro" at bounding box center [831, 568] width 106 height 28
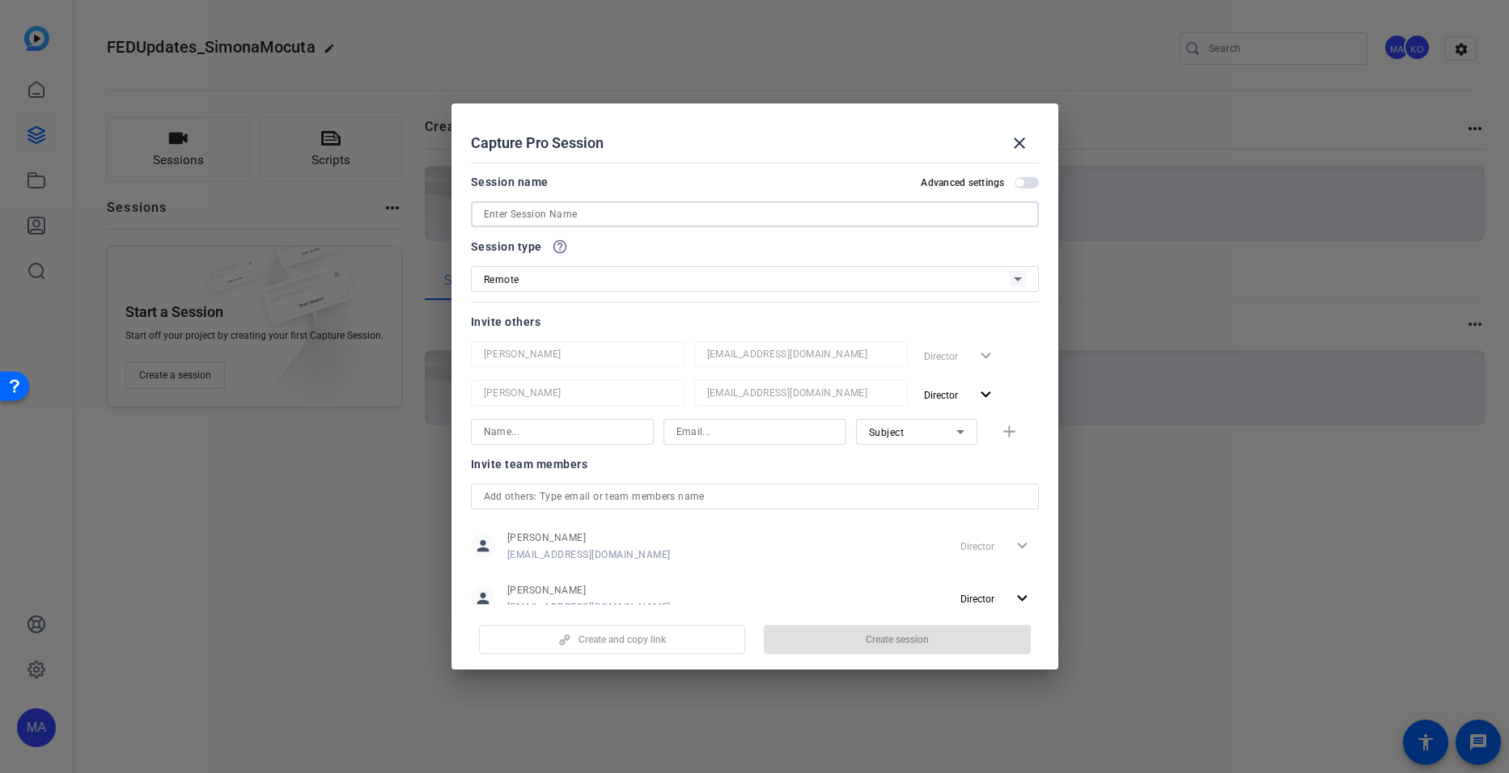
click at [511, 220] on input at bounding box center [755, 214] width 542 height 19
type input "s"
type input "[DATE] FED update"
click at [873, 631] on span "button" at bounding box center [897, 639] width 267 height 39
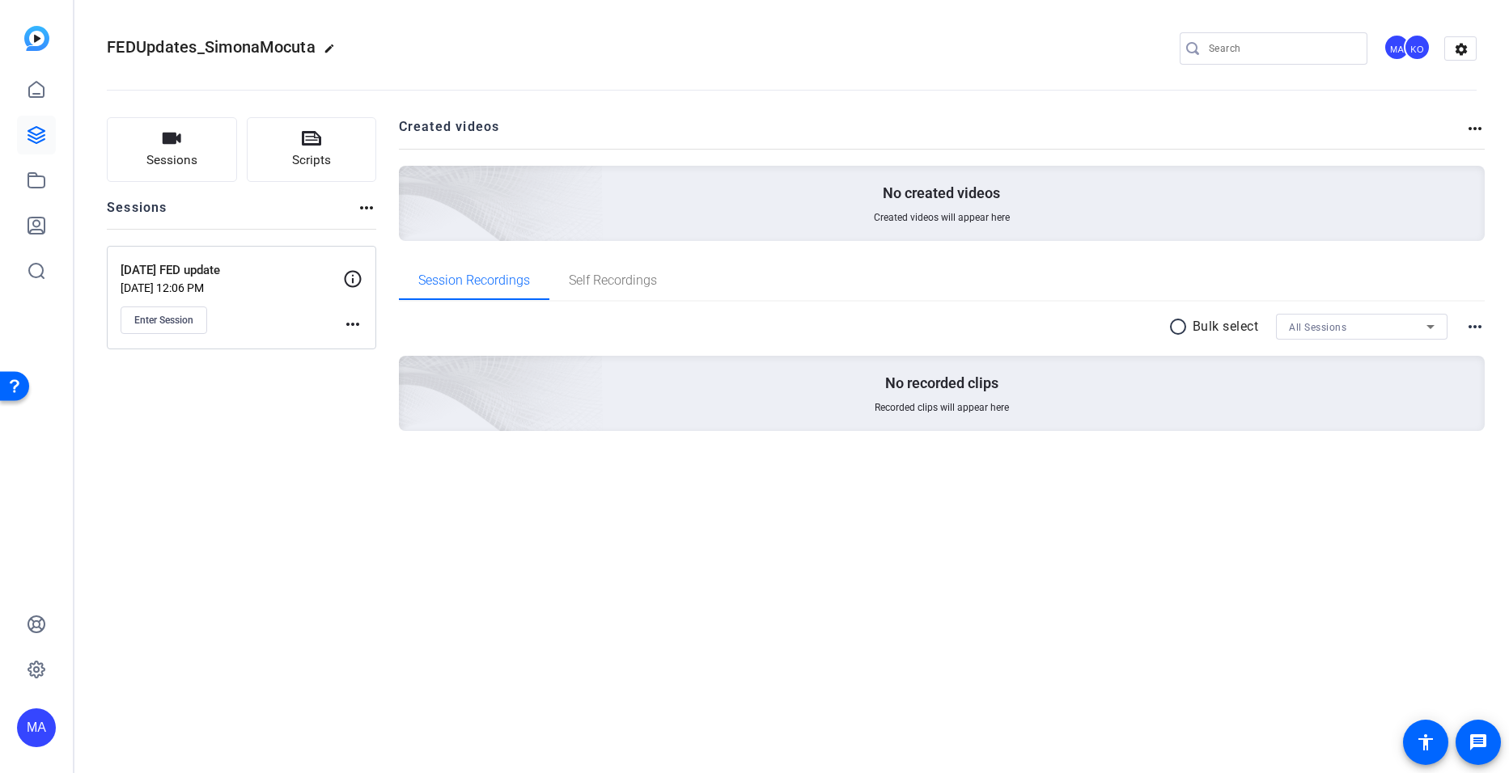
click at [350, 323] on mat-icon "more_horiz" at bounding box center [352, 324] width 19 height 19
click at [367, 349] on span "Edit Session" at bounding box center [393, 347] width 74 height 19
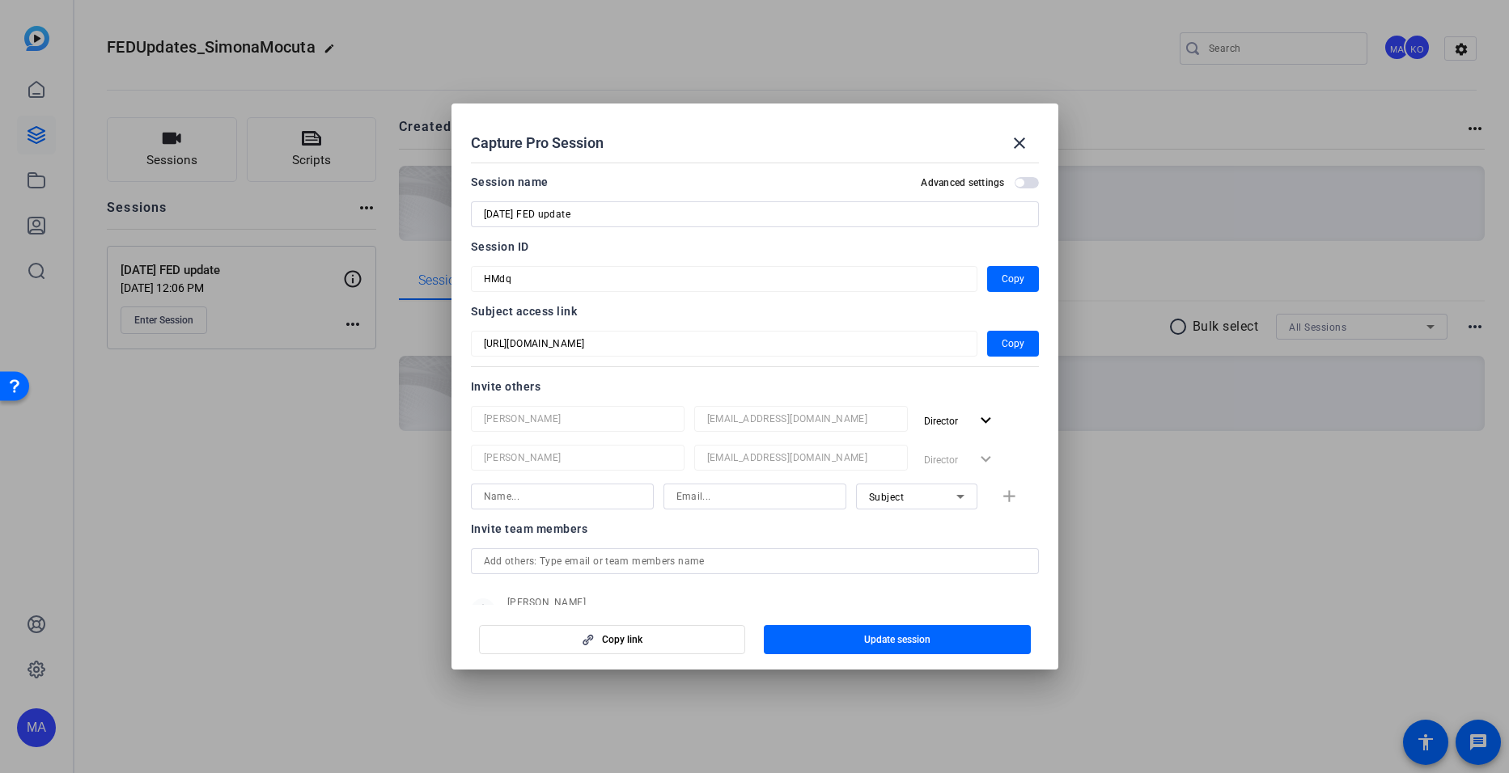
click at [272, 538] on div at bounding box center [754, 386] width 1509 height 773
